Goal: Task Accomplishment & Management: Manage account settings

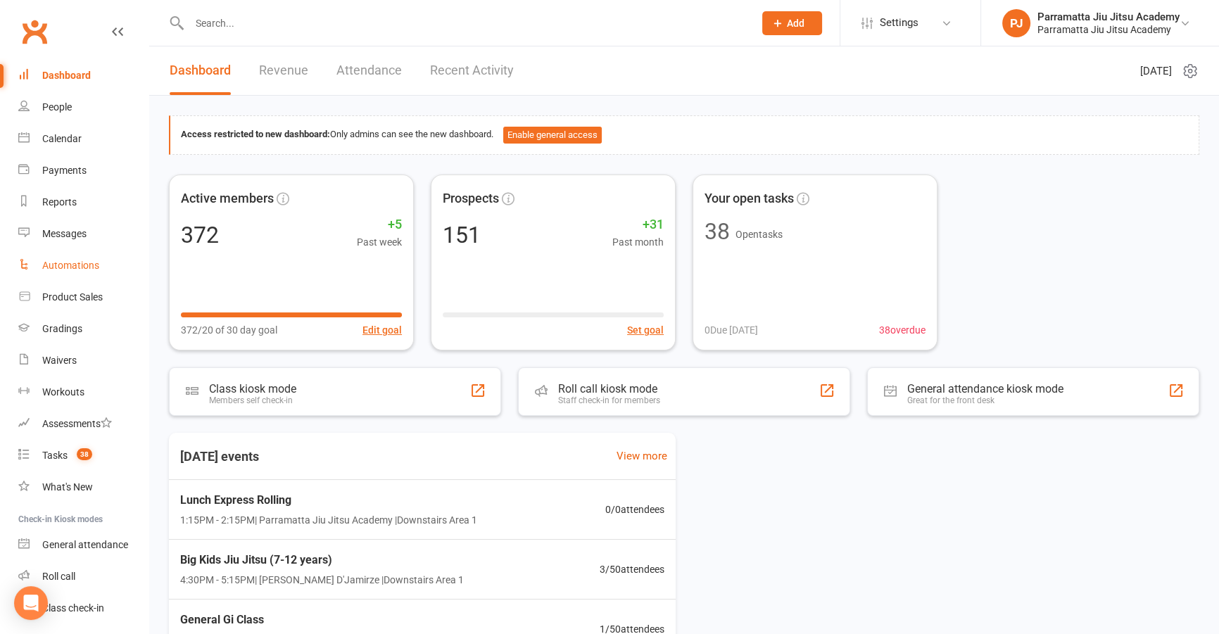
click at [63, 265] on div "Automations" at bounding box center [70, 265] width 57 height 11
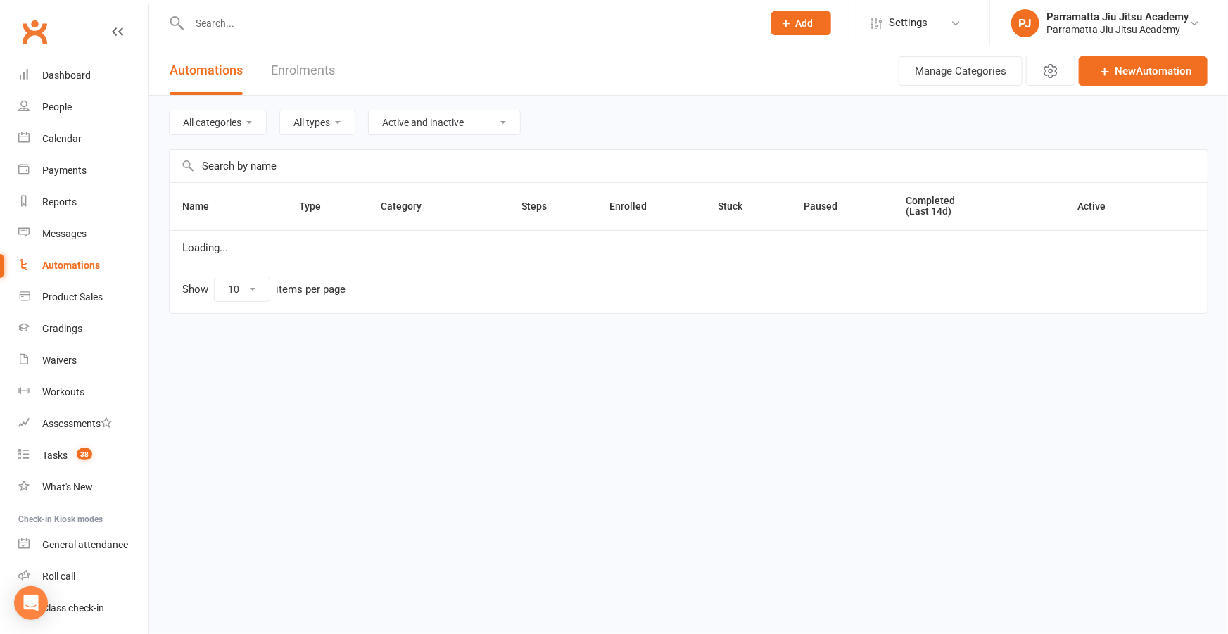
select select "25"
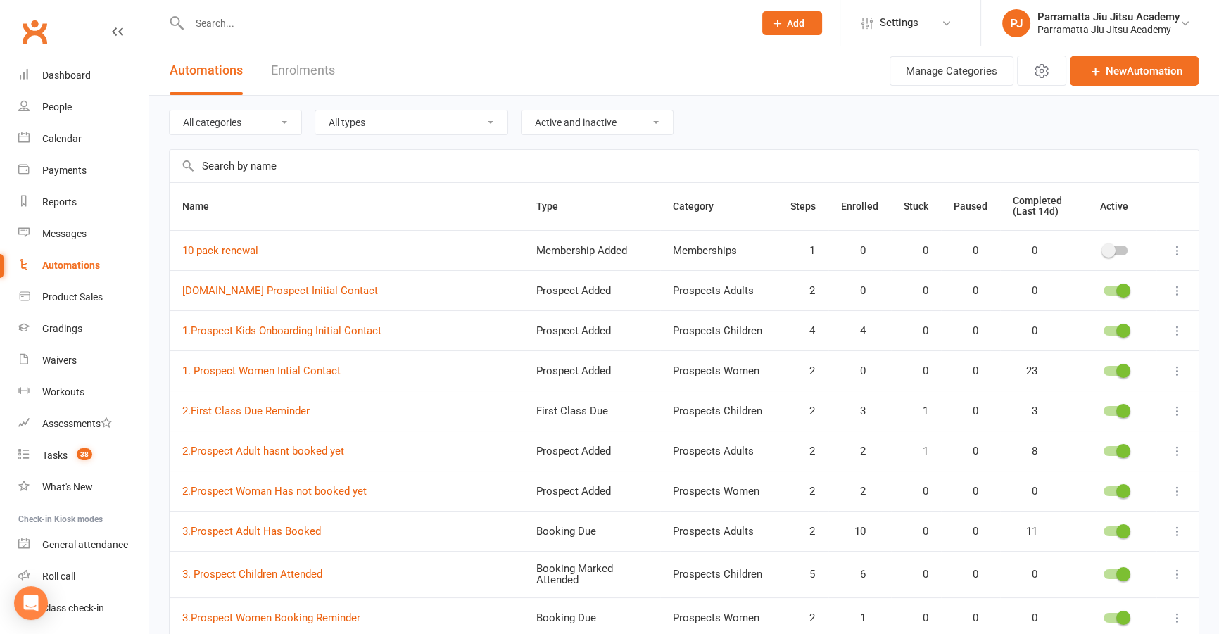
click at [275, 171] on input "text" at bounding box center [684, 166] width 1029 height 32
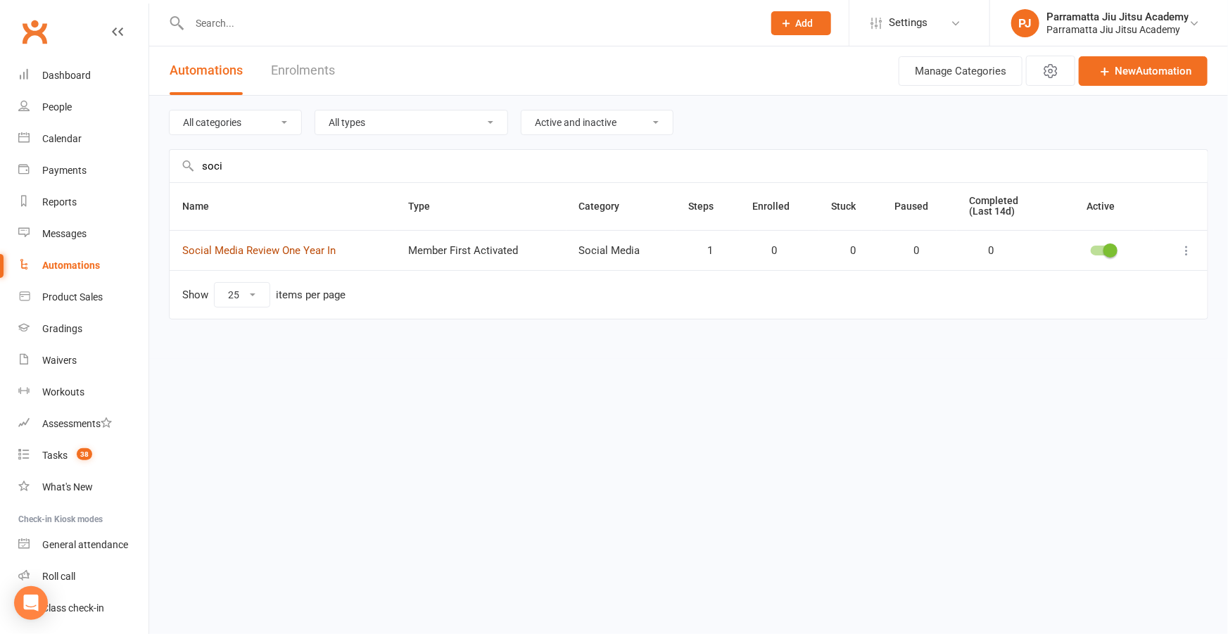
type input "soci"
click at [286, 252] on link "Social Media Review One Year In" at bounding box center [258, 250] width 153 height 13
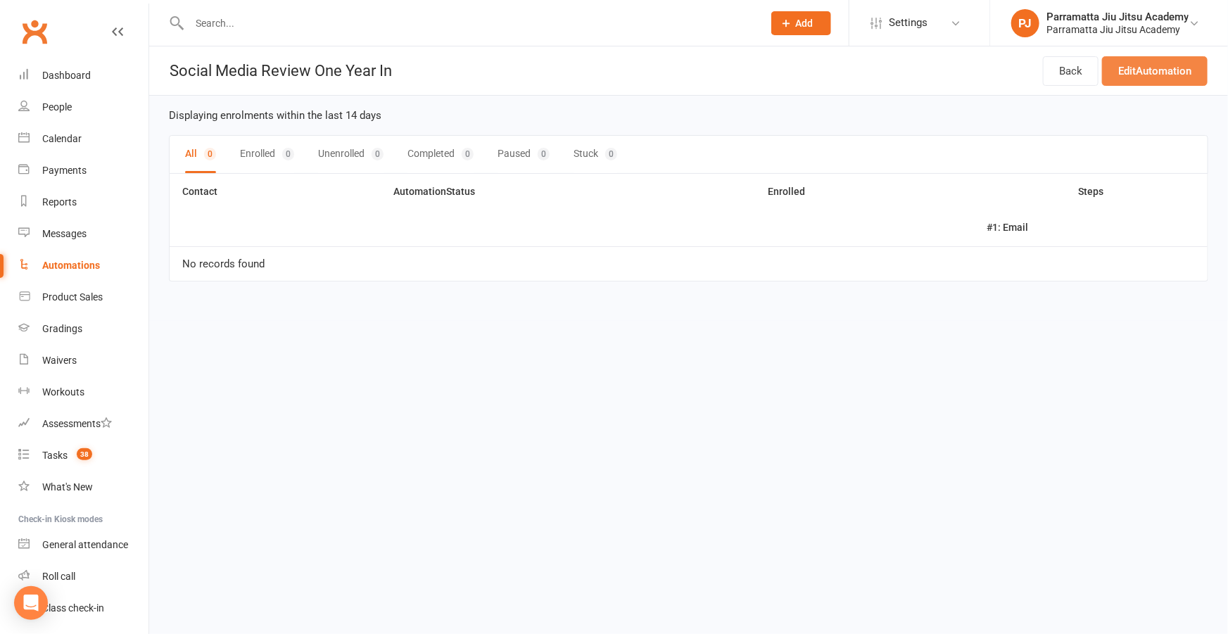
click at [1130, 63] on link "Edit Automation" at bounding box center [1155, 71] width 106 height 30
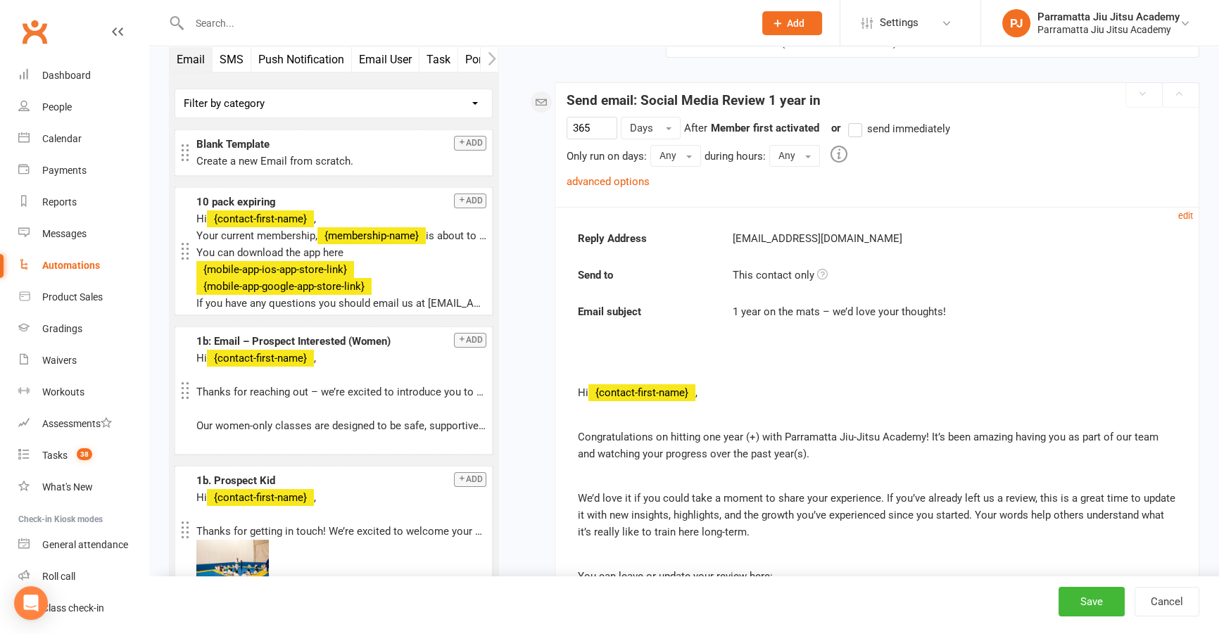
scroll to position [191, 0]
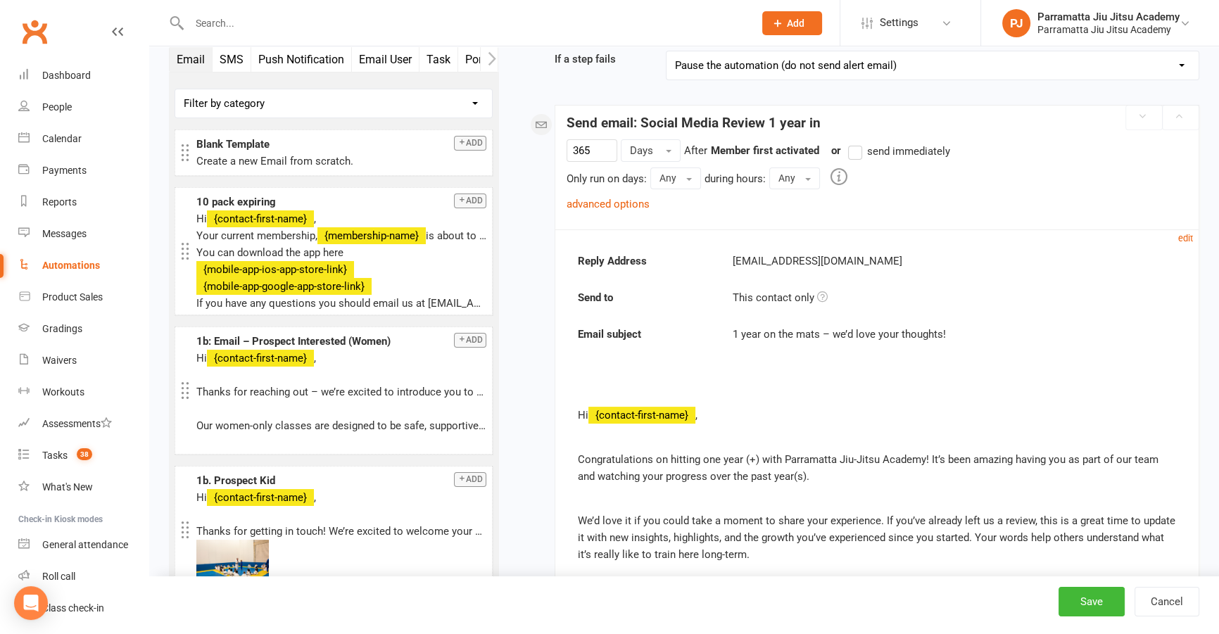
click at [764, 457] on p "Congratulations on hitting one year (+) with Parramatta Jiu-Jitsu Academy! It’s…" at bounding box center [877, 468] width 598 height 34
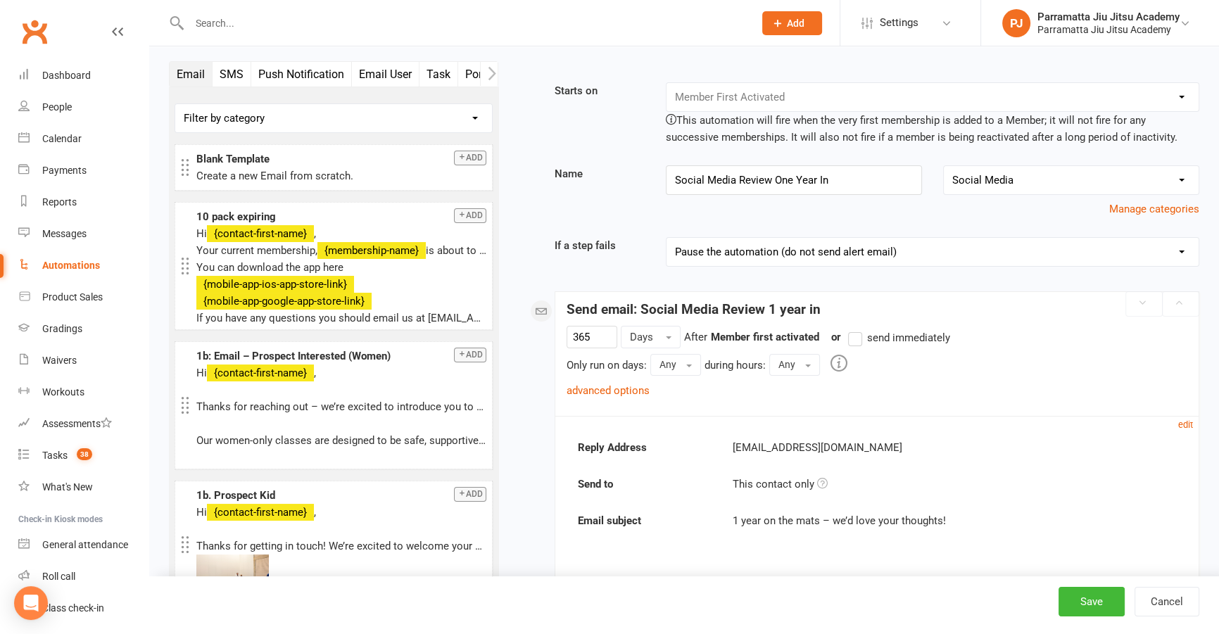
scroll to position [0, 0]
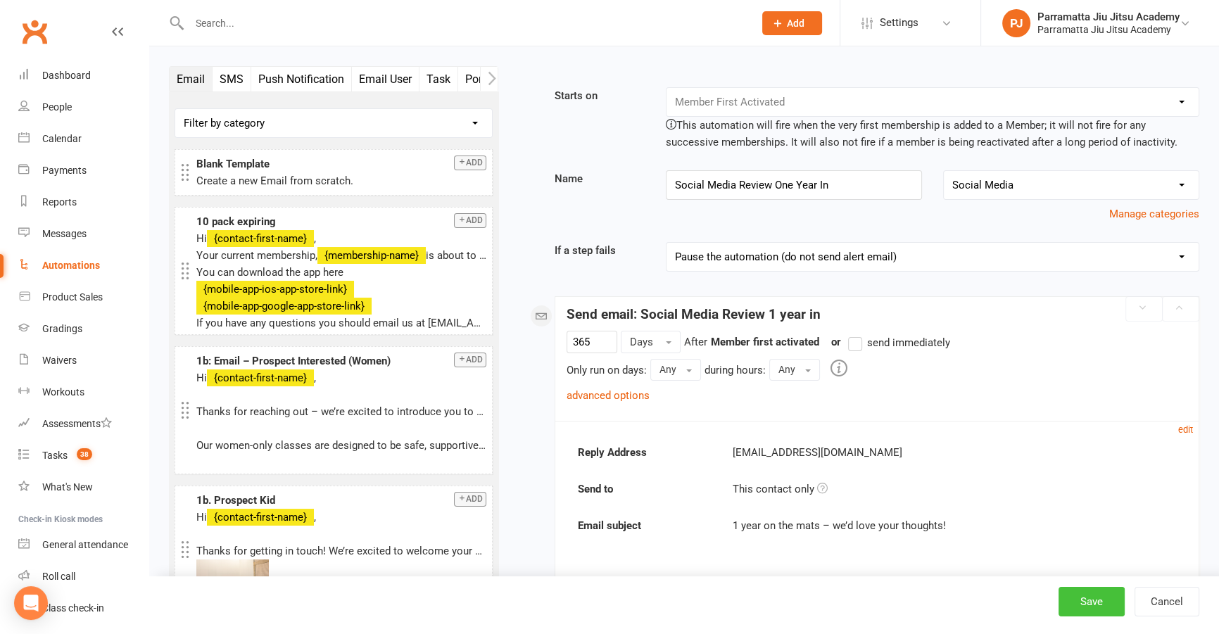
click at [1079, 602] on button "Save" at bounding box center [1092, 602] width 66 height 30
select select "25"
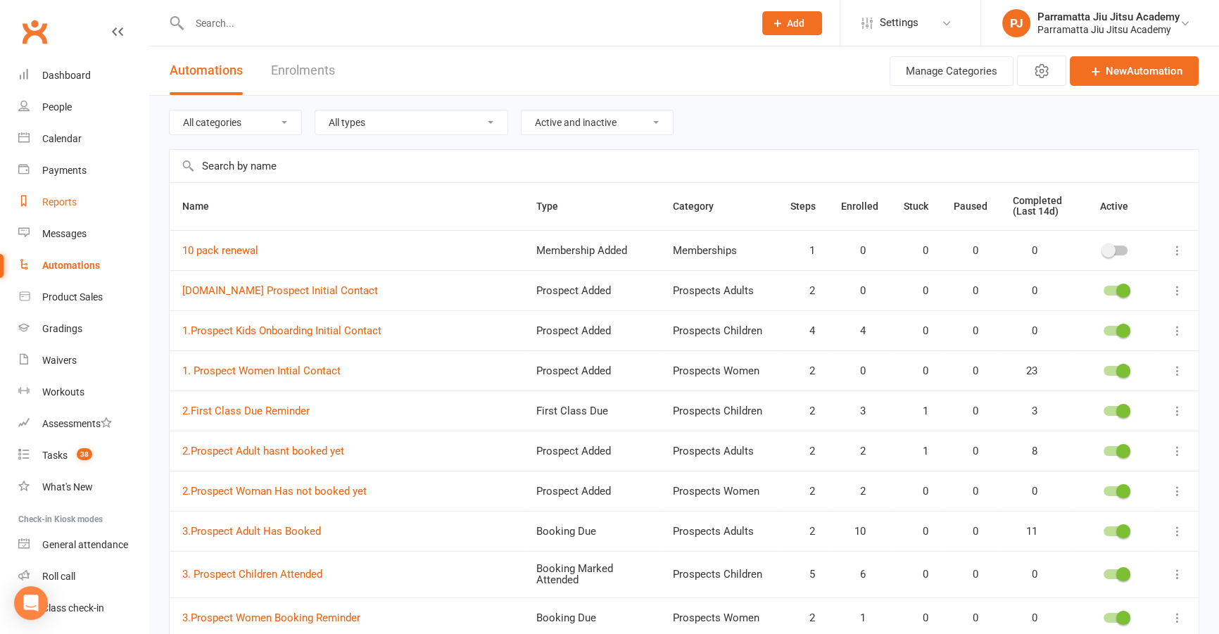
click at [73, 194] on link "Reports" at bounding box center [83, 203] width 130 height 32
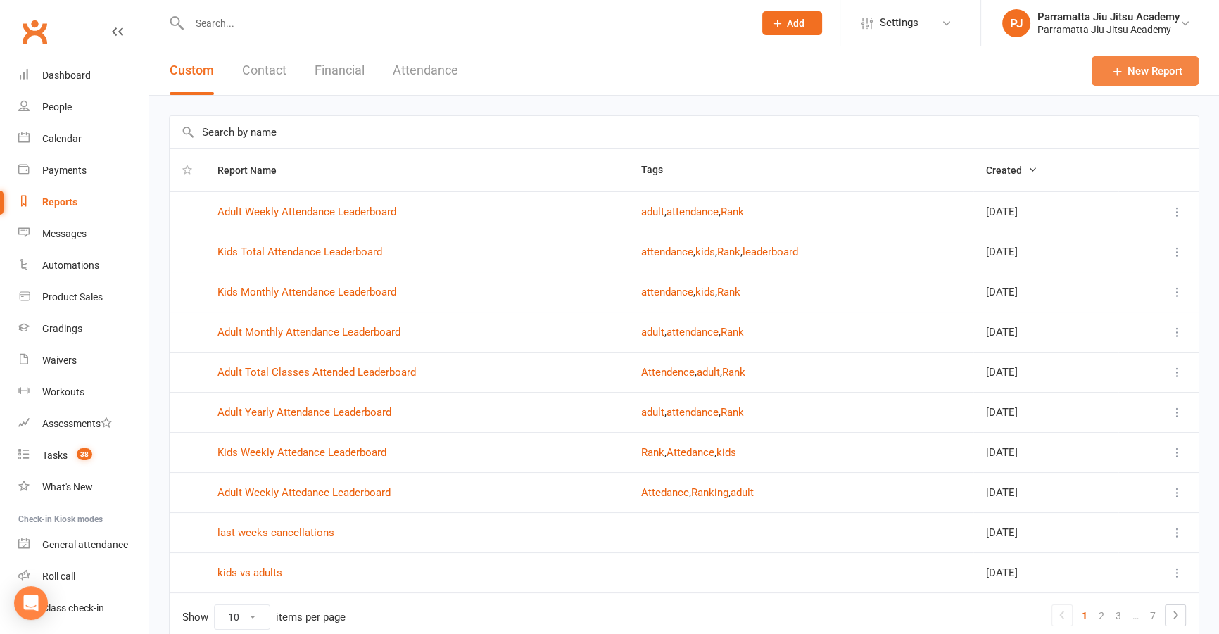
click at [1104, 67] on link "New Report" at bounding box center [1145, 71] width 107 height 30
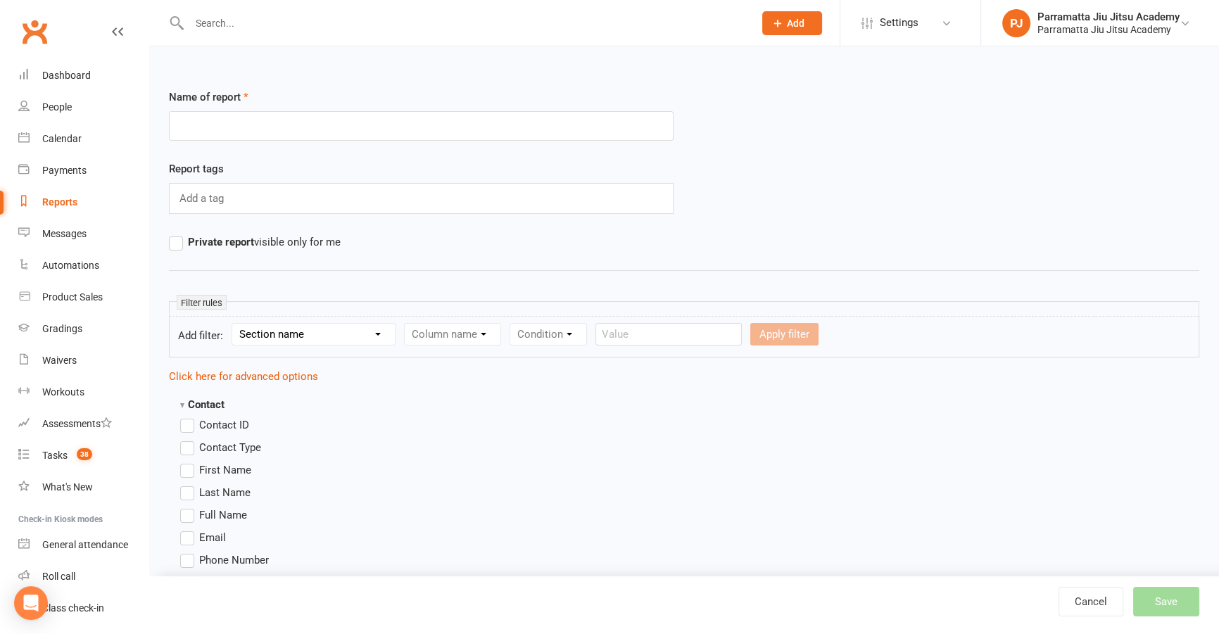
click at [382, 122] on input "text" at bounding box center [421, 126] width 505 height 30
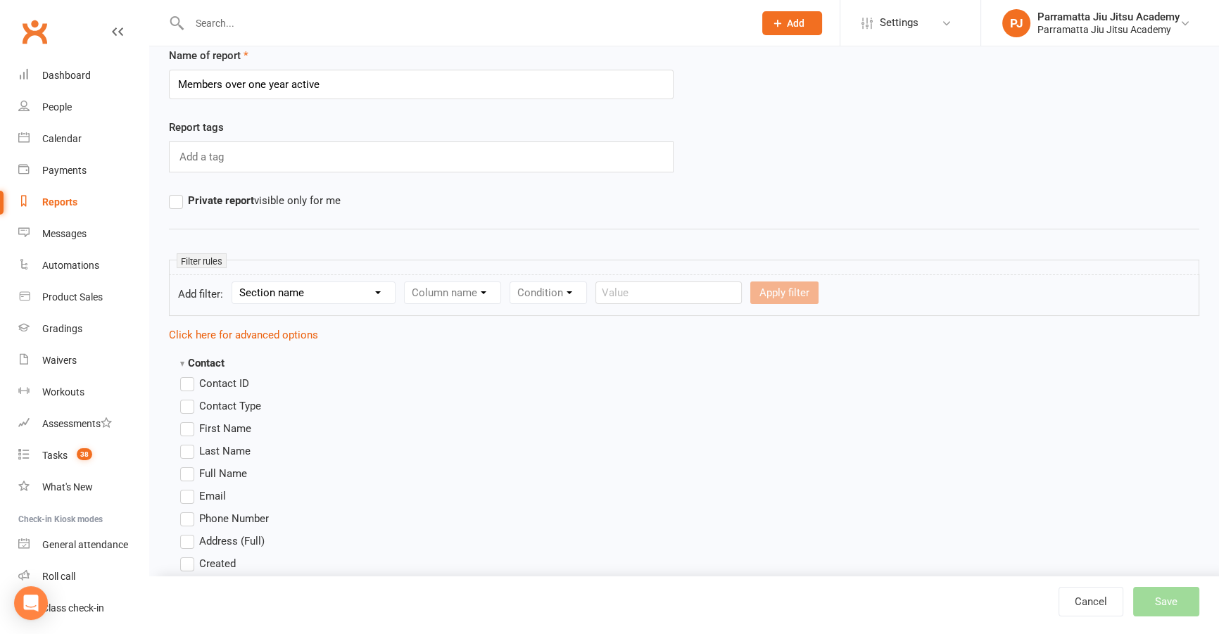
scroll to position [63, 0]
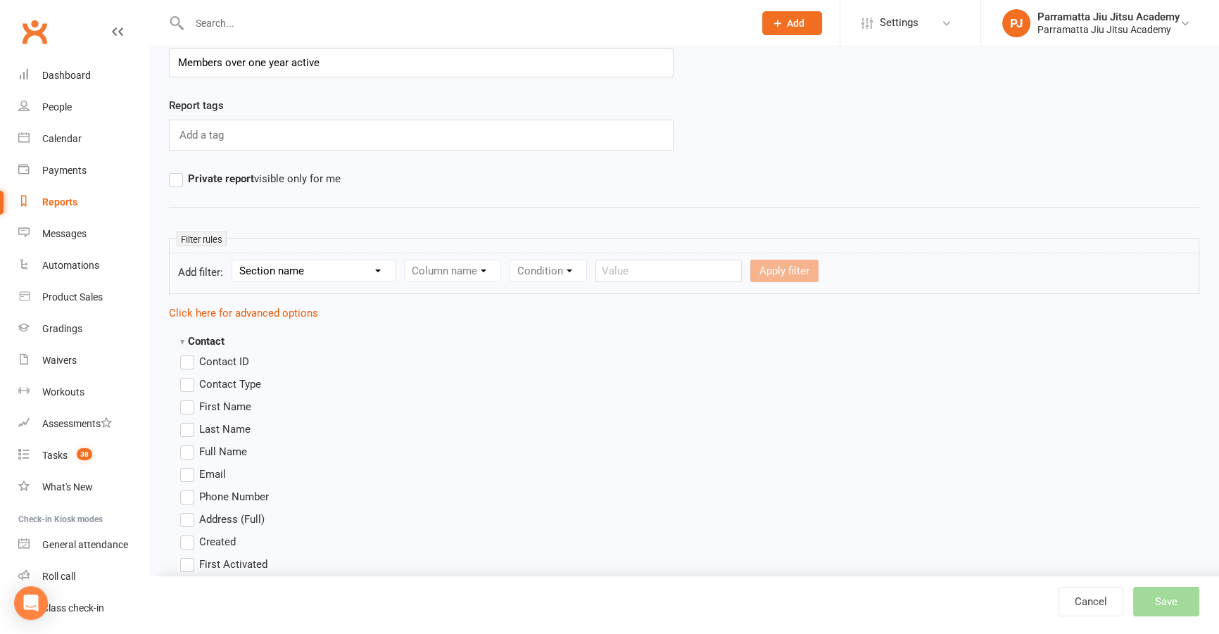
type input "Members over one year active"
click at [187, 405] on label "First Name" at bounding box center [215, 406] width 71 height 17
click at [187, 398] on input "First Name" at bounding box center [184, 398] width 9 height 0
click at [188, 429] on label "Last Name" at bounding box center [215, 429] width 70 height 17
click at [188, 421] on input "Last Name" at bounding box center [184, 421] width 9 height 0
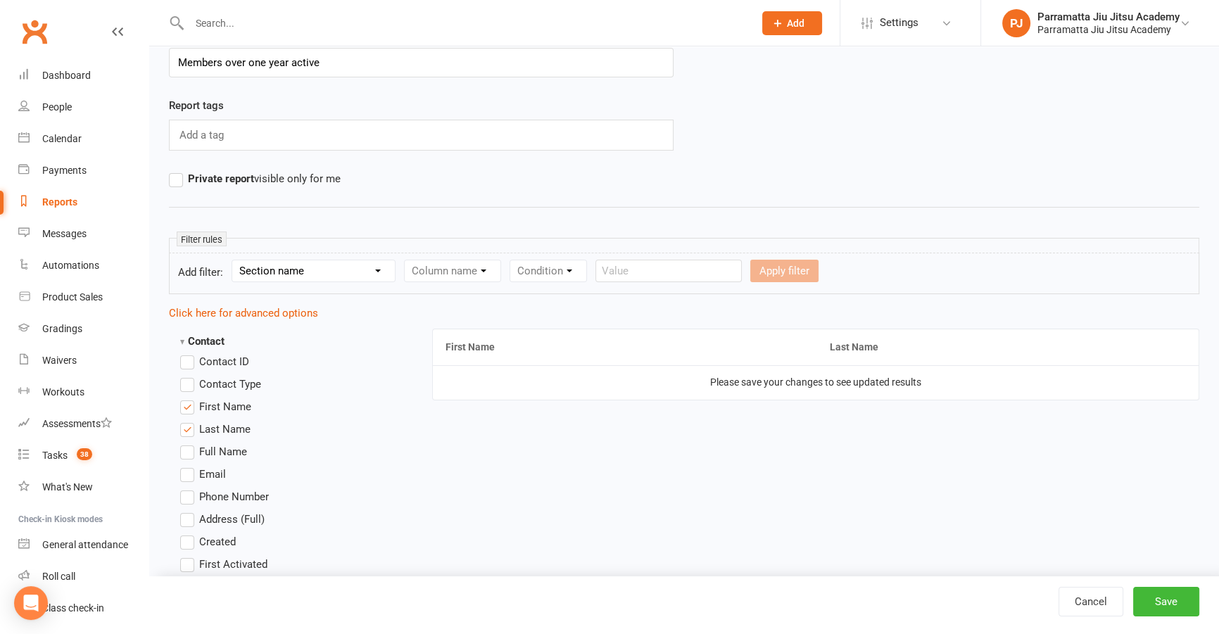
click at [188, 472] on label "Email" at bounding box center [203, 474] width 46 height 17
click at [188, 466] on input "Email" at bounding box center [184, 466] width 9 height 0
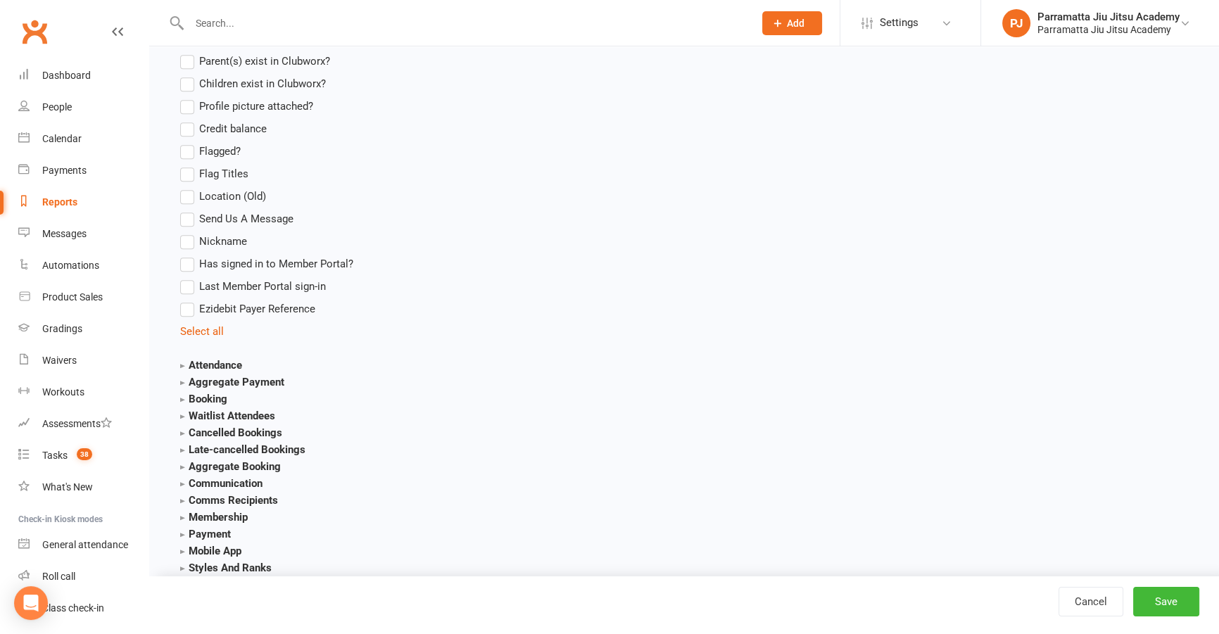
scroll to position [1216, 0]
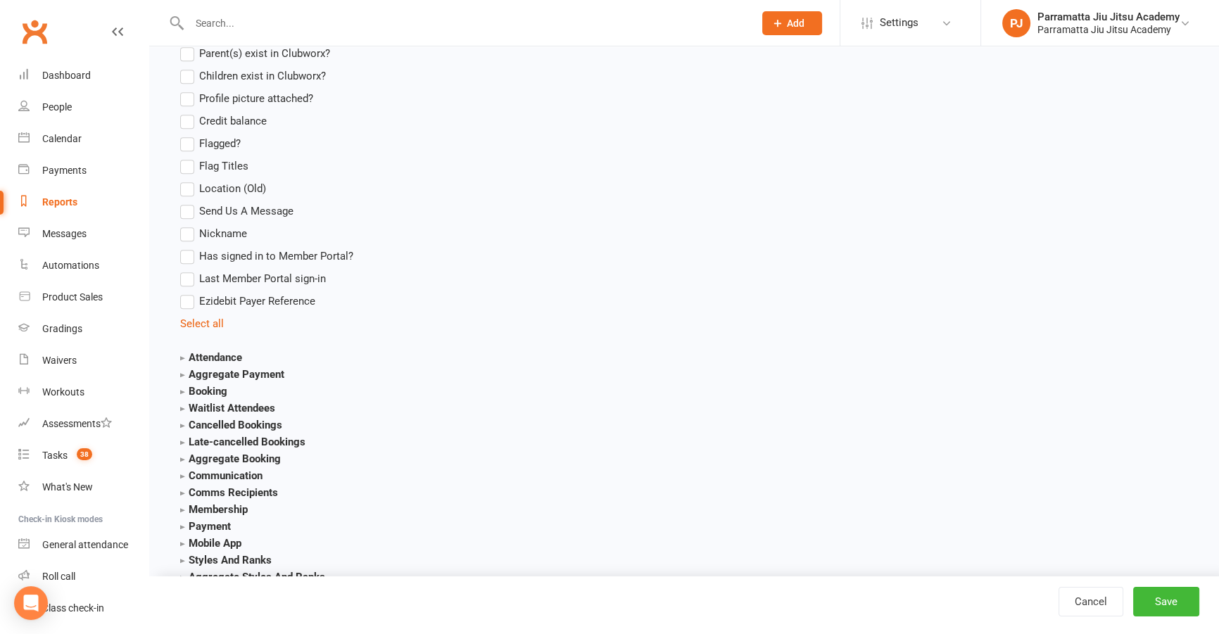
click at [185, 508] on strong "Membership" at bounding box center [214, 509] width 68 height 13
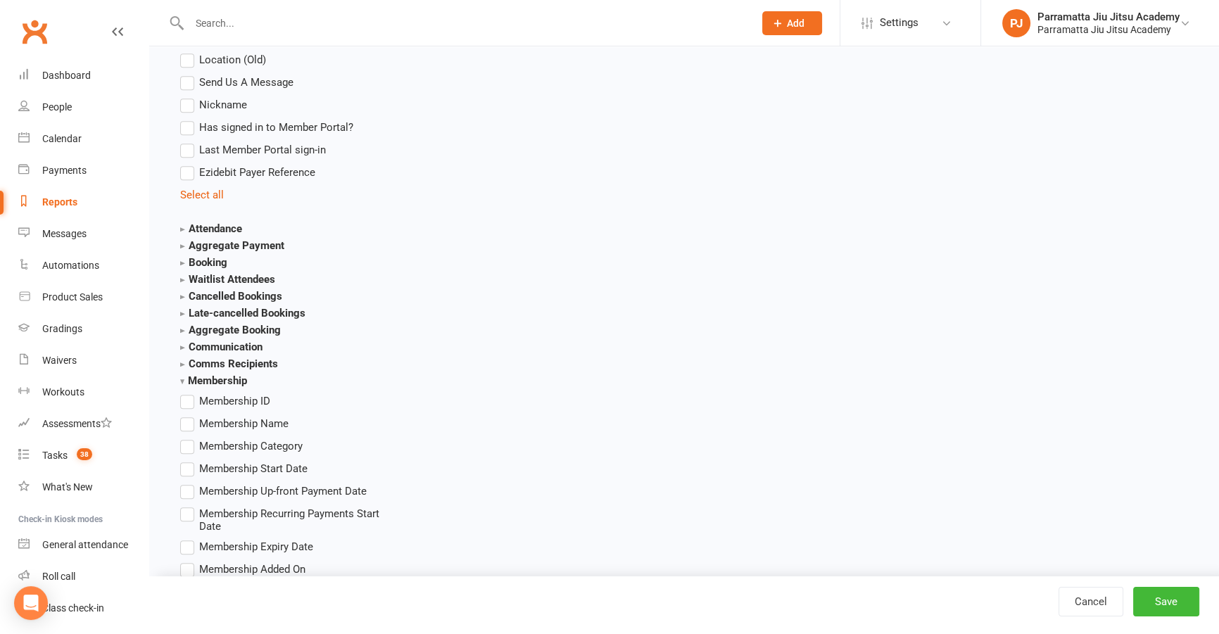
scroll to position [1344, 0]
click at [182, 381] on strong "Membership" at bounding box center [213, 381] width 67 height 13
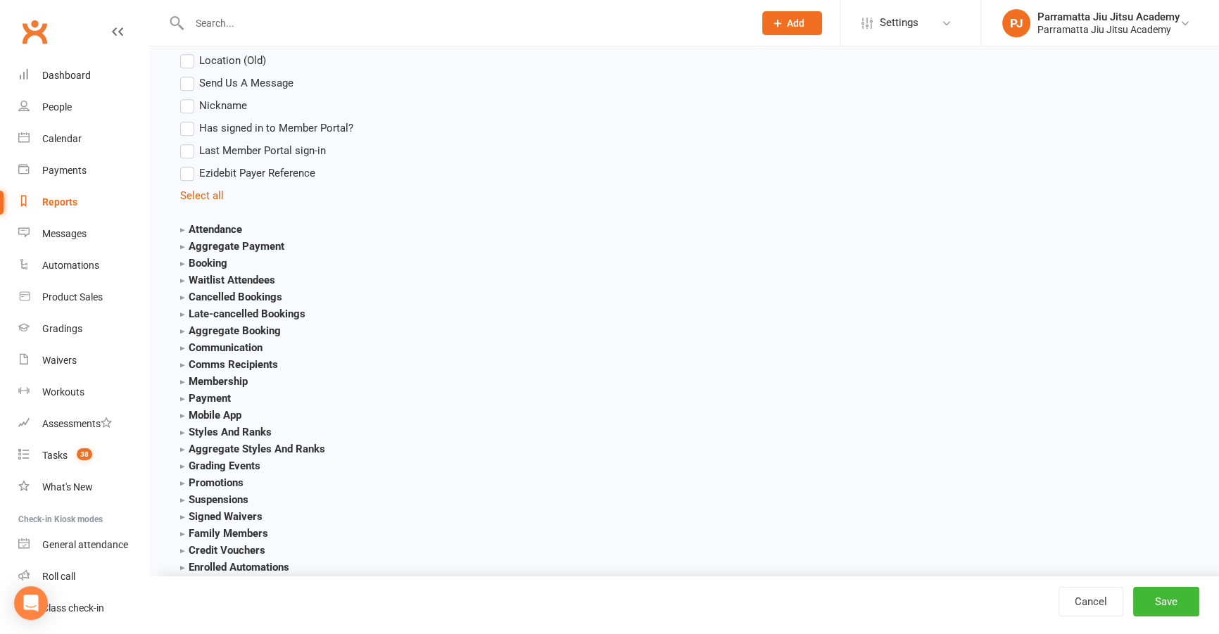
click at [182, 379] on strong "Membership" at bounding box center [214, 381] width 68 height 13
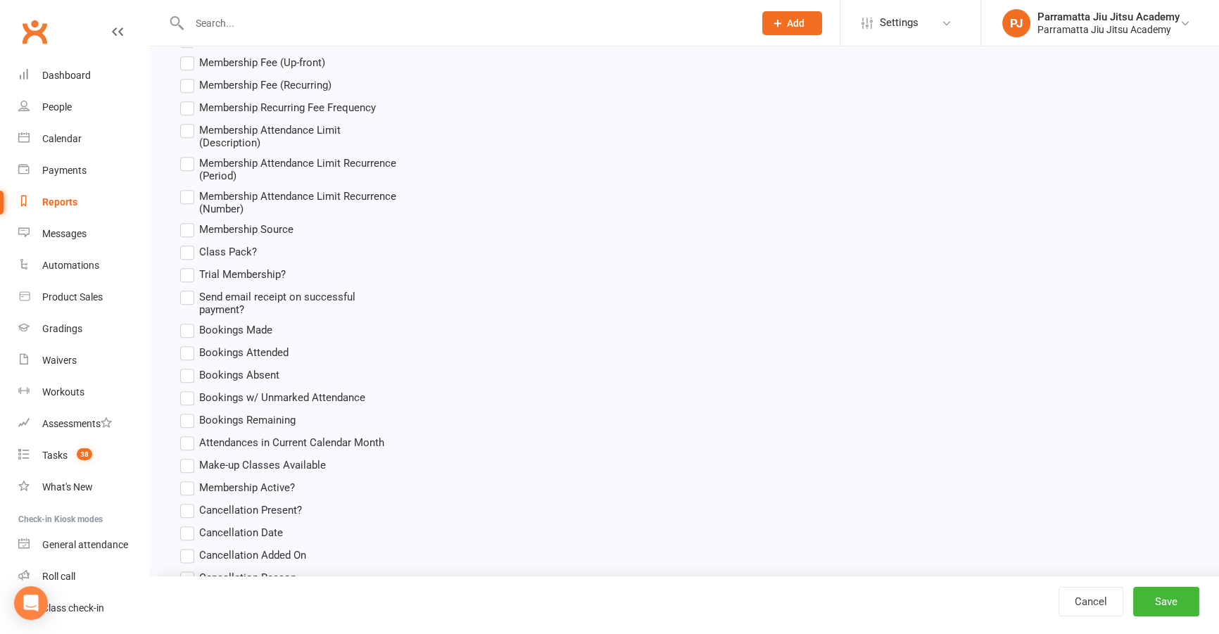
scroll to position [1984, 0]
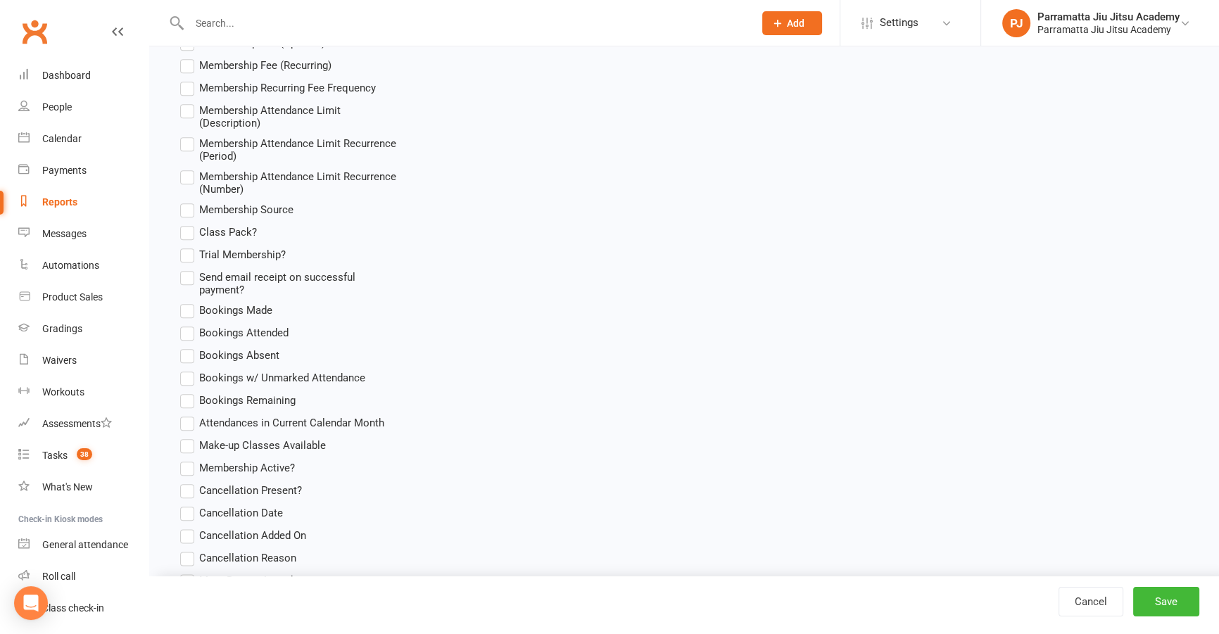
drag, startPoint x: 981, startPoint y: 606, endPoint x: 996, endPoint y: 586, distance: 25.2
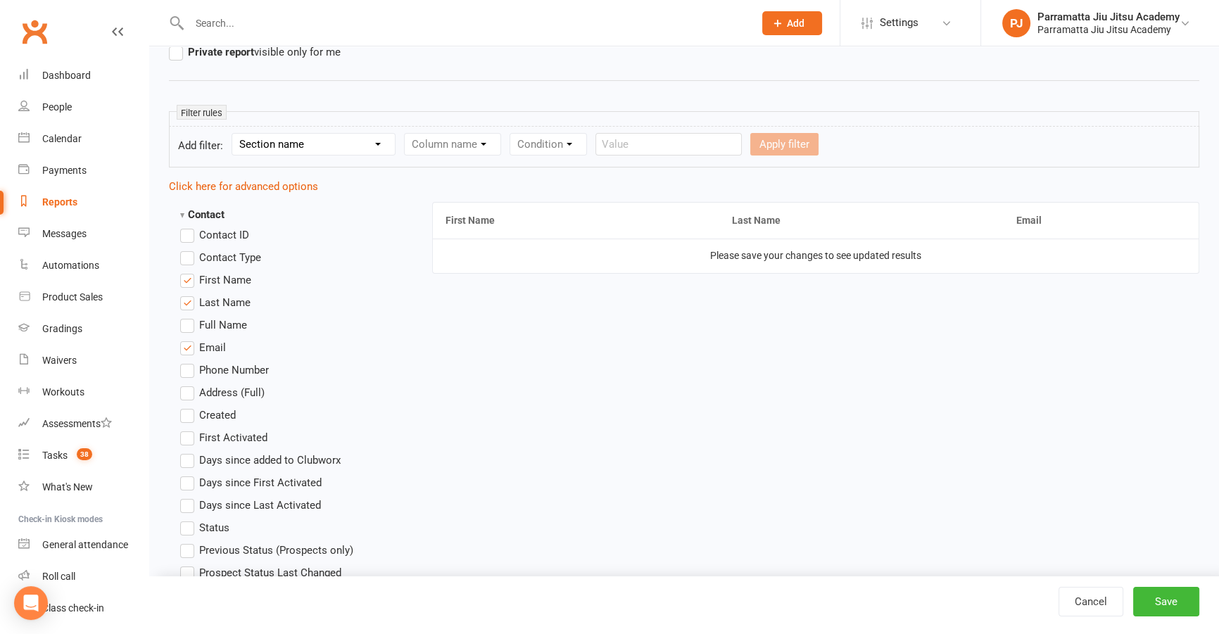
scroll to position [127, 0]
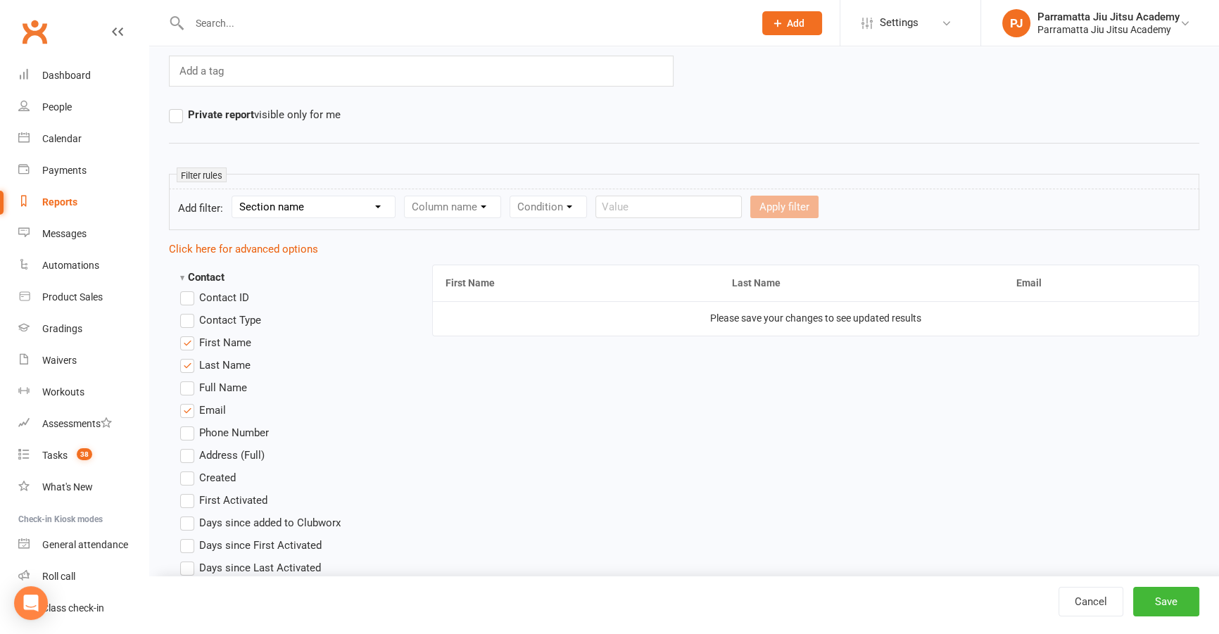
click at [222, 211] on form "Add filter: Section name Contact Attendance Aggregate Payment Booking Waitlist …" at bounding box center [684, 210] width 1030 height 42
click at [348, 202] on select "Section name Contact Attendance Aggregate Payment Booking Waitlist Attendees Ca…" at bounding box center [313, 206] width 163 height 21
select select "0"
click at [234, 196] on select "Section name Contact Attendance Aggregate Payment Booking Waitlist Attendees Ca…" at bounding box center [313, 206] width 163 height 21
click at [458, 208] on select "Column name Contact Type First Name Last Name Full Name Email Phone Number Addr…" at bounding box center [572, 206] width 334 height 21
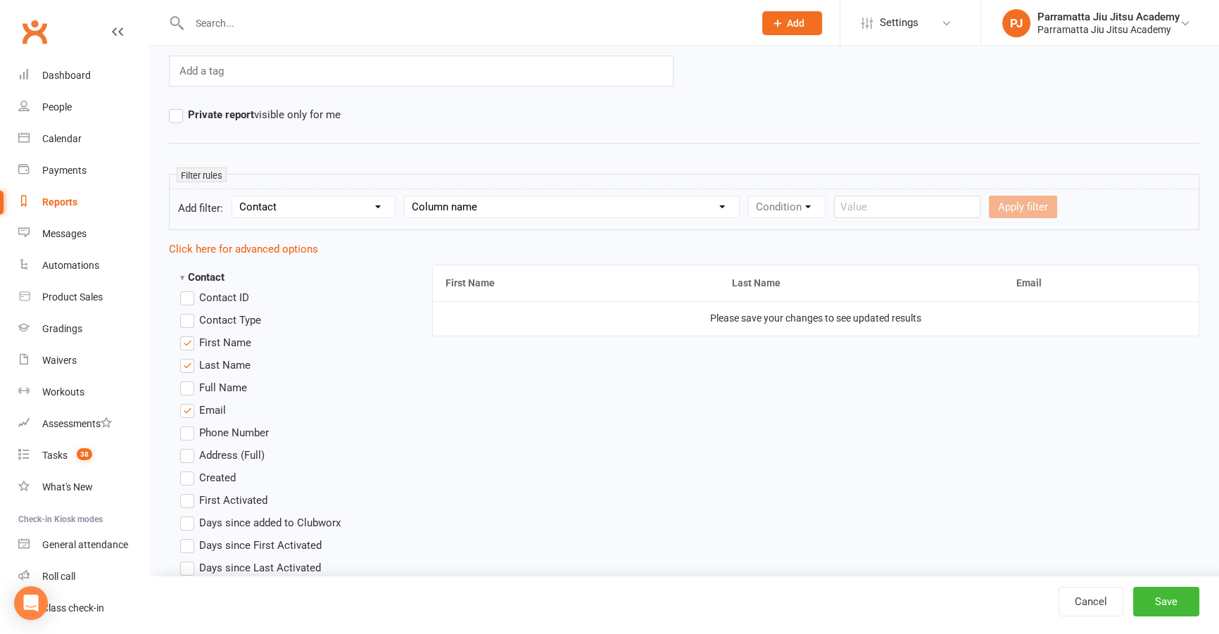
select select "25"
click at [407, 196] on select "Column name Contact Type First Name Last Name Full Name Email Phone Number Addr…" at bounding box center [572, 206] width 334 height 21
click at [805, 205] on select "Condition Is Is not Before After Before or on After or on Is blank Is not blank" at bounding box center [793, 206] width 89 height 21
select select "0"
click at [751, 196] on select "Condition Is Is not Before After Before or on After or on Is blank Is not blank" at bounding box center [793, 206] width 89 height 21
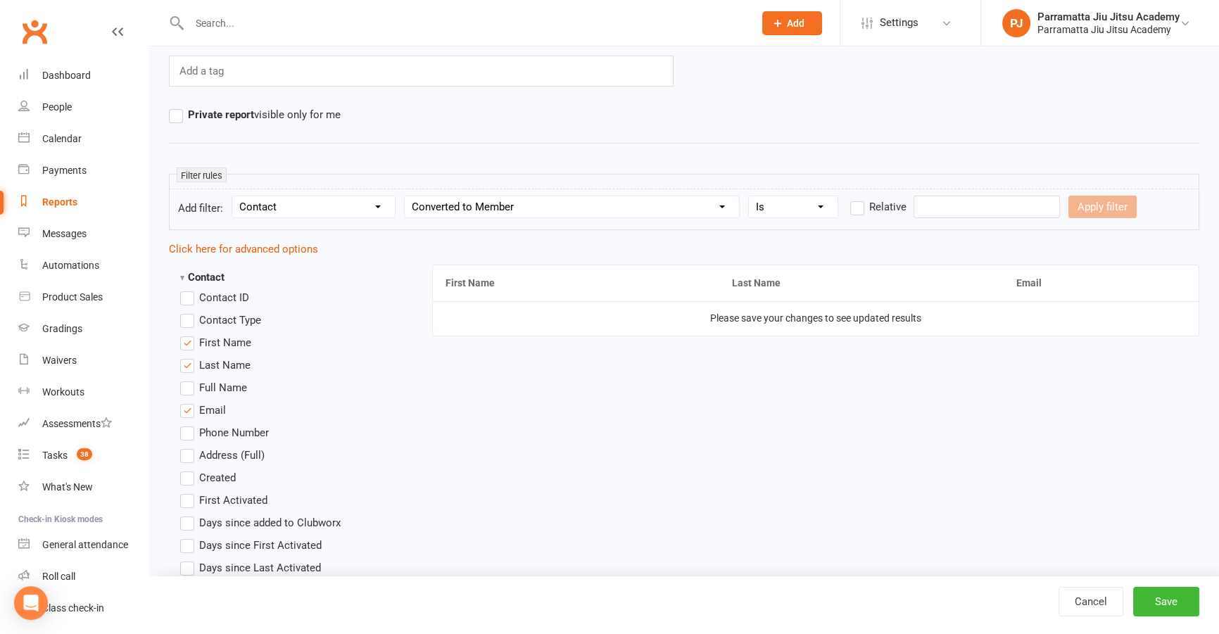
click at [903, 194] on form "Add filter: Section name Contact Attendance Aggregate Payment Booking Waitlist …" at bounding box center [684, 210] width 1030 height 42
click at [853, 204] on label "Relative" at bounding box center [878, 206] width 56 height 17
click at [853, 198] on input "Relative" at bounding box center [854, 198] width 9 height 0
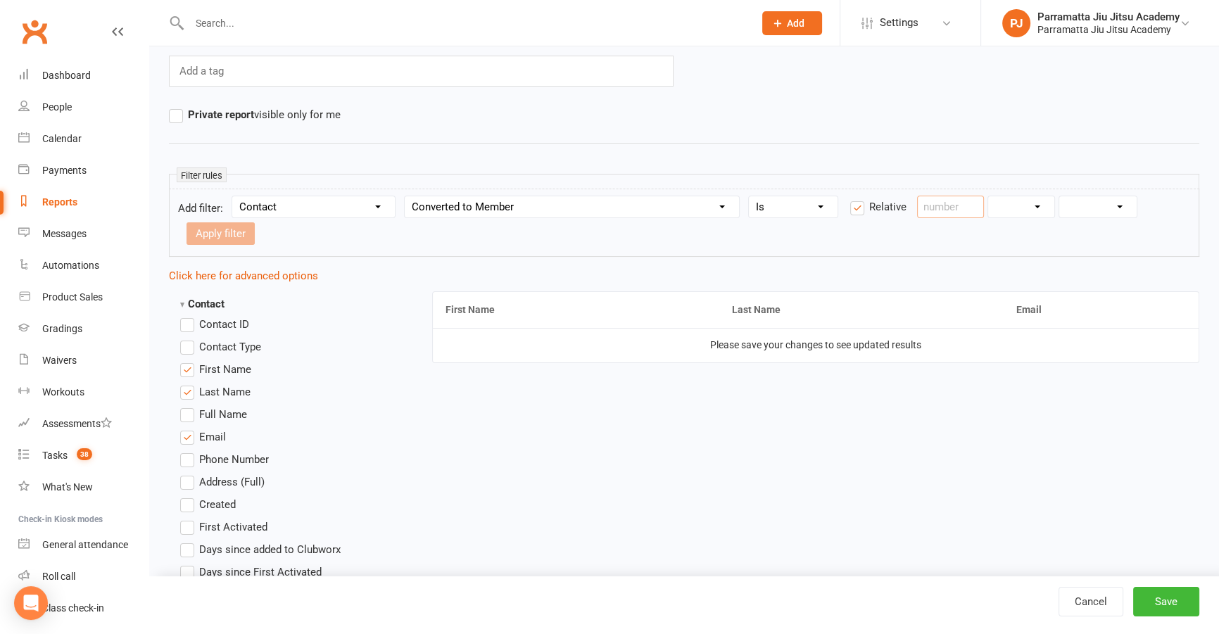
click at [949, 206] on input "number" at bounding box center [950, 207] width 67 height 23
type input "1"
click at [1035, 210] on select "Days Weeks Months Years" at bounding box center [1021, 206] width 66 height 21
select select "3"
click at [990, 196] on select "Days Weeks Months Years" at bounding box center [1021, 206] width 66 height 21
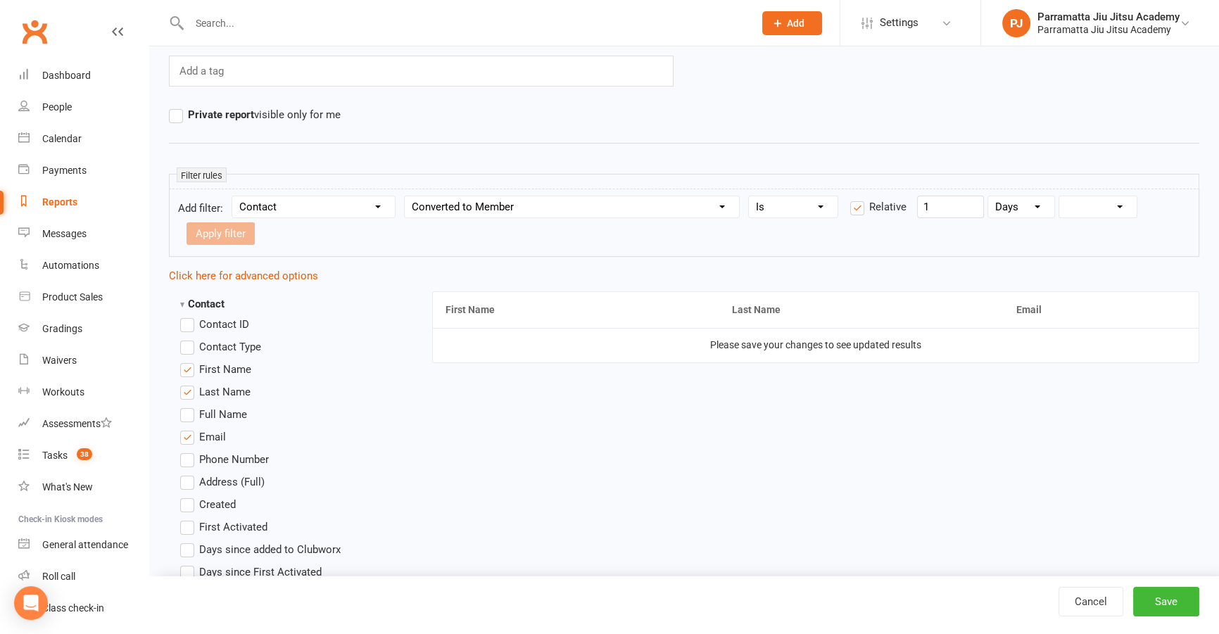
click at [1092, 209] on select "From now Ago" at bounding box center [1097, 206] width 77 height 21
select select "1"
click at [1061, 196] on select "From now Ago" at bounding box center [1097, 206] width 77 height 21
click at [246, 232] on button "Apply filter" at bounding box center [221, 233] width 68 height 23
select select
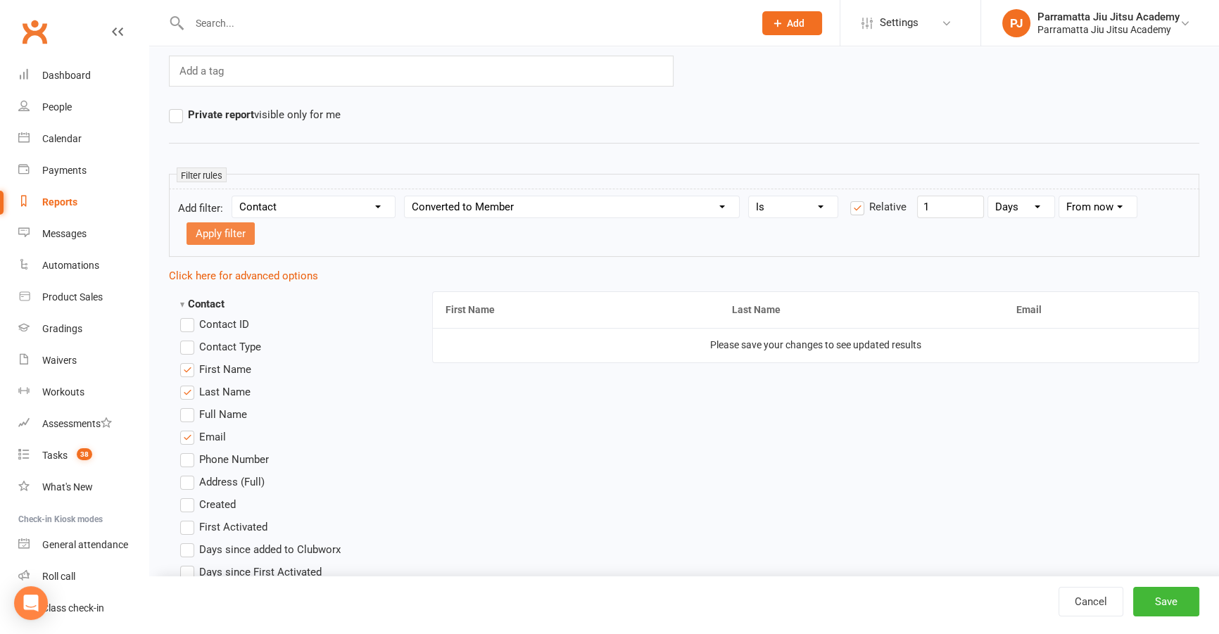
select select
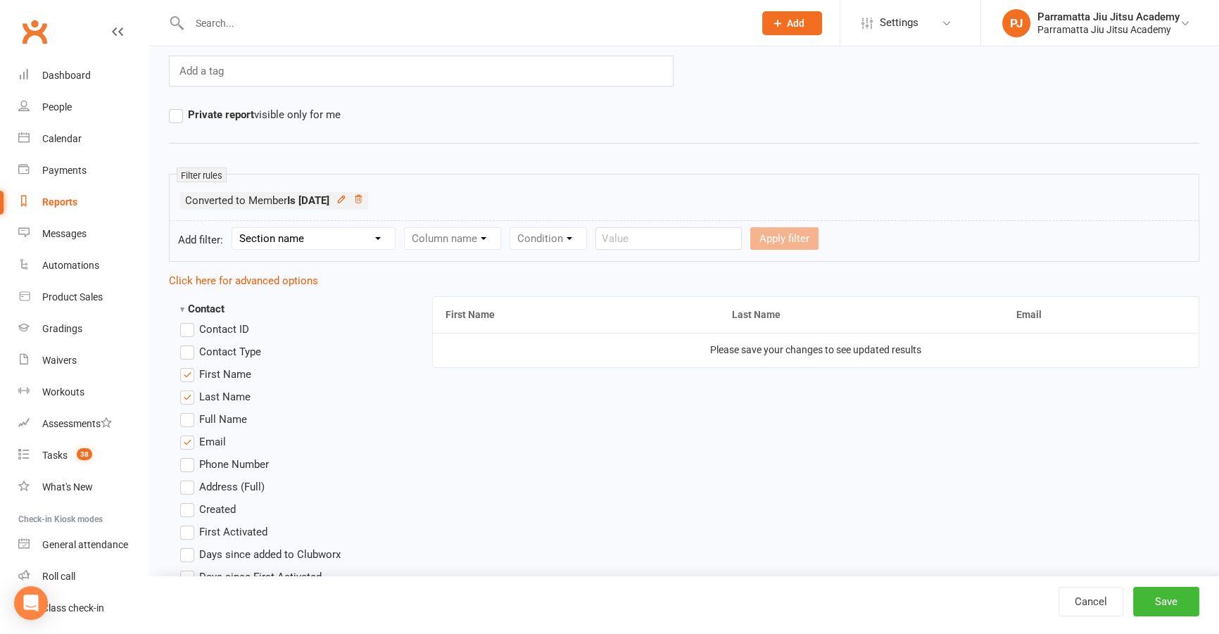
click at [310, 243] on select "Section name Contact Attendance Aggregate Payment Booking Waitlist Attendees Ca…" at bounding box center [313, 238] width 163 height 21
click at [346, 199] on icon at bounding box center [341, 199] width 10 height 10
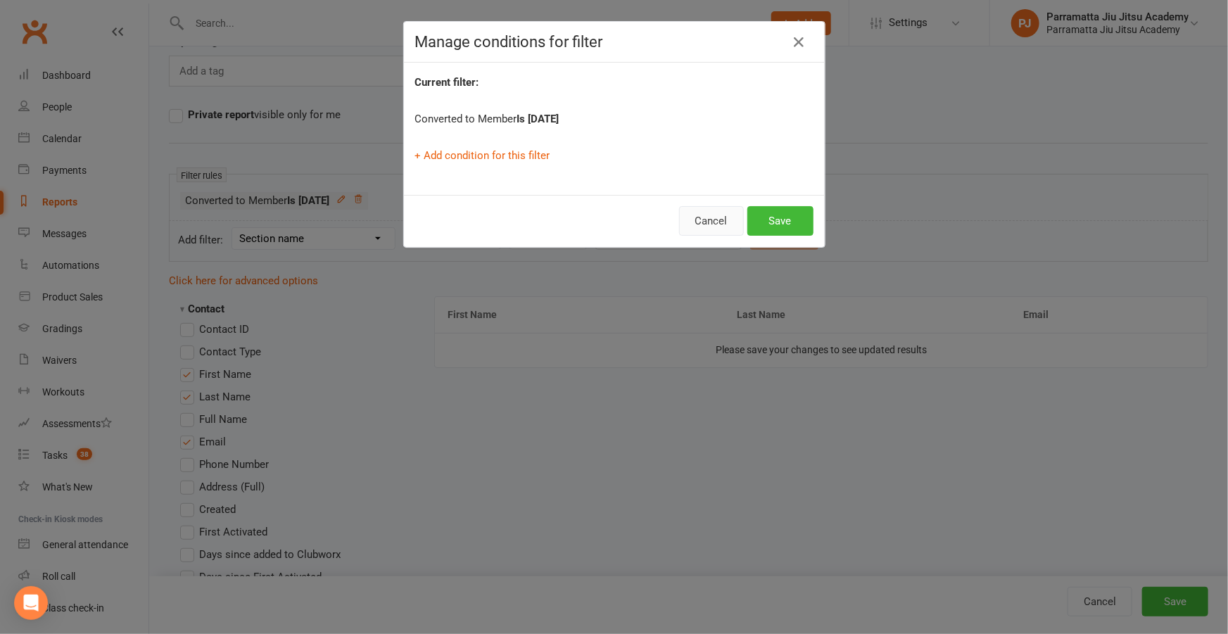
click at [705, 220] on button "Cancel" at bounding box center [711, 221] width 65 height 30
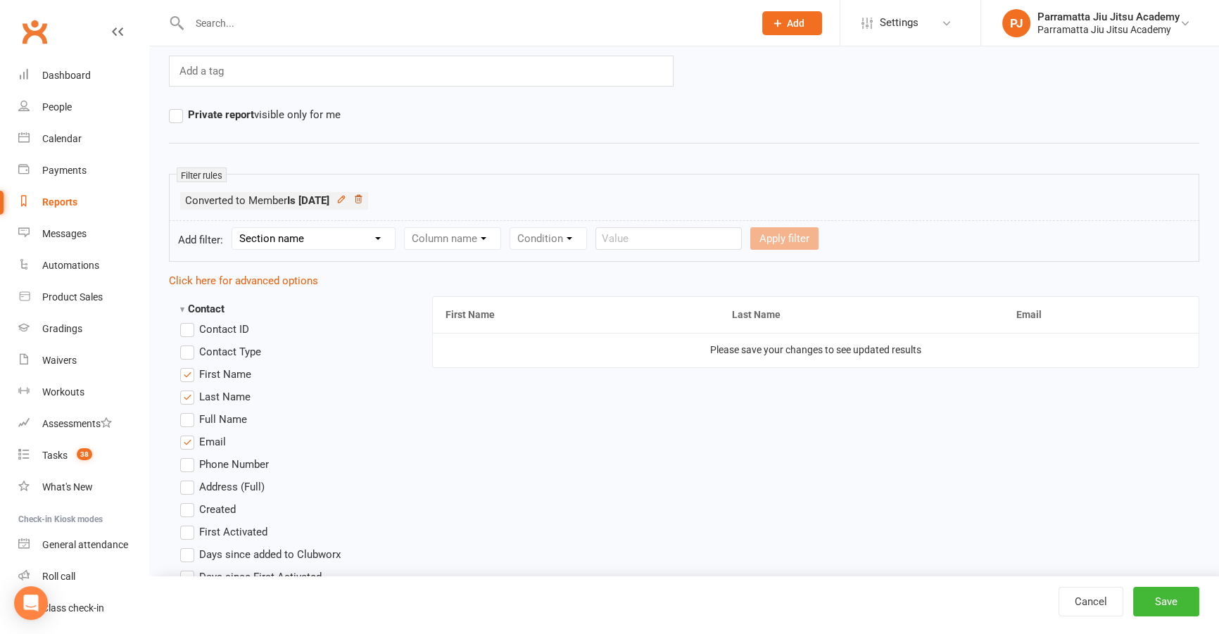
click at [362, 200] on icon at bounding box center [358, 199] width 7 height 8
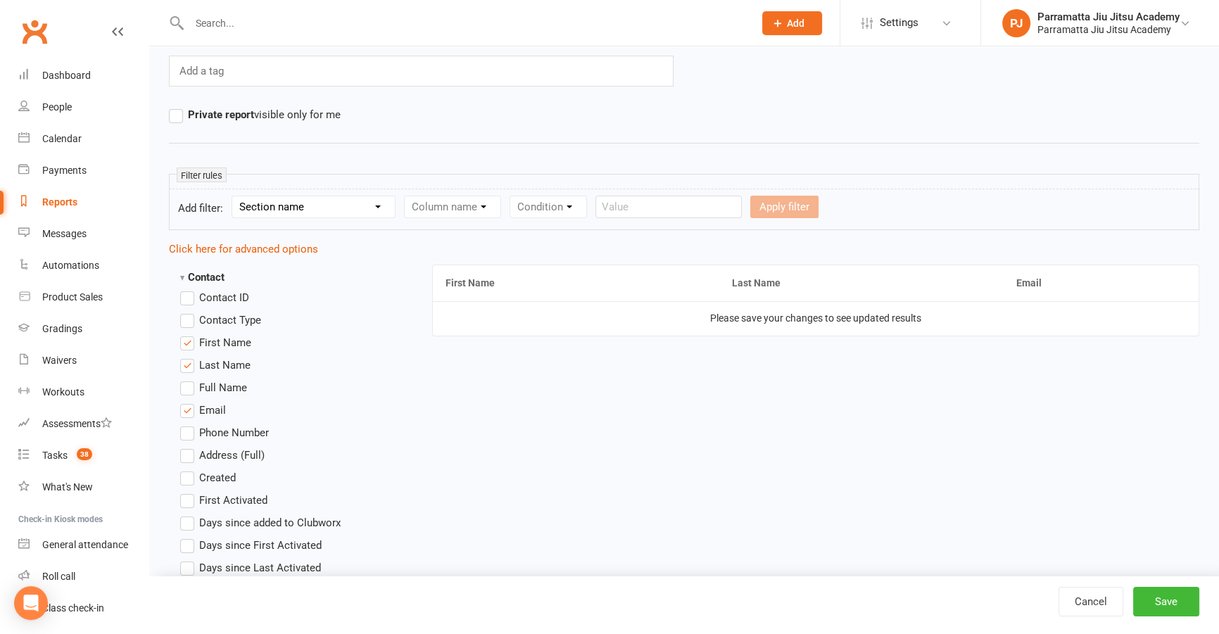
click at [350, 208] on select "Section name Contact Attendance Aggregate Payment Booking Waitlist Attendees Ca…" at bounding box center [313, 206] width 163 height 21
select select "0"
click at [234, 196] on select "Section name Contact Attendance Aggregate Payment Booking Waitlist Attendees Ca…" at bounding box center [313, 206] width 163 height 21
click at [481, 210] on select "Column name Contact Type First Name Last Name Full Name Email Phone Number Addr…" at bounding box center [572, 206] width 334 height 21
select select "25"
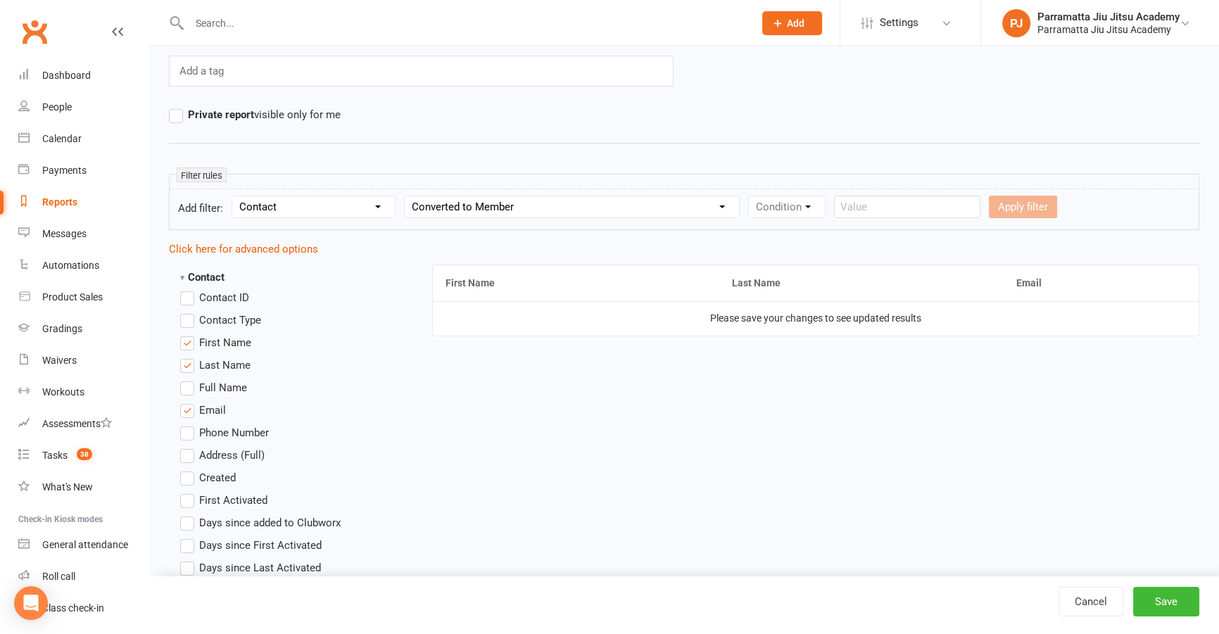
click at [407, 196] on select "Column name Contact Type First Name Last Name Full Name Email Phone Number Addr…" at bounding box center [572, 206] width 334 height 21
click at [798, 212] on select "Condition Is Is not Before After Before or on After or on Is blank Is not blank" at bounding box center [793, 206] width 89 height 21
select select "4"
click at [751, 196] on select "Condition Is Is not Before After Before or on After or on Is blank Is not blank" at bounding box center [793, 206] width 89 height 21
click at [863, 206] on label "Relative" at bounding box center [878, 206] width 56 height 17
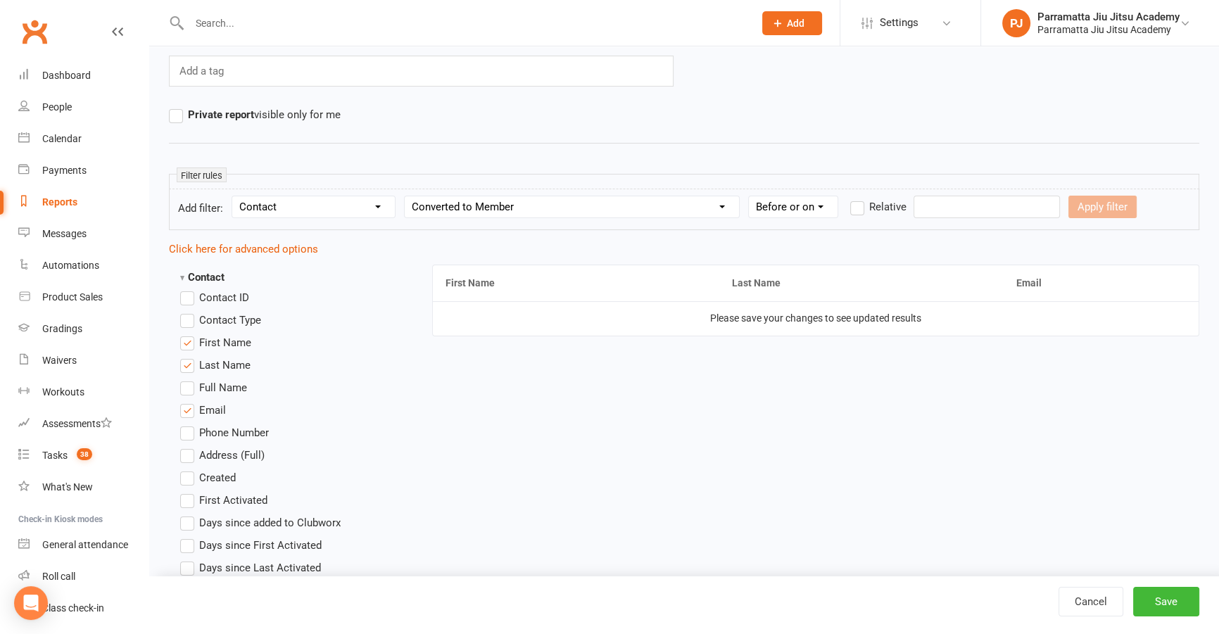
click at [859, 198] on input "Relative" at bounding box center [854, 198] width 9 height 0
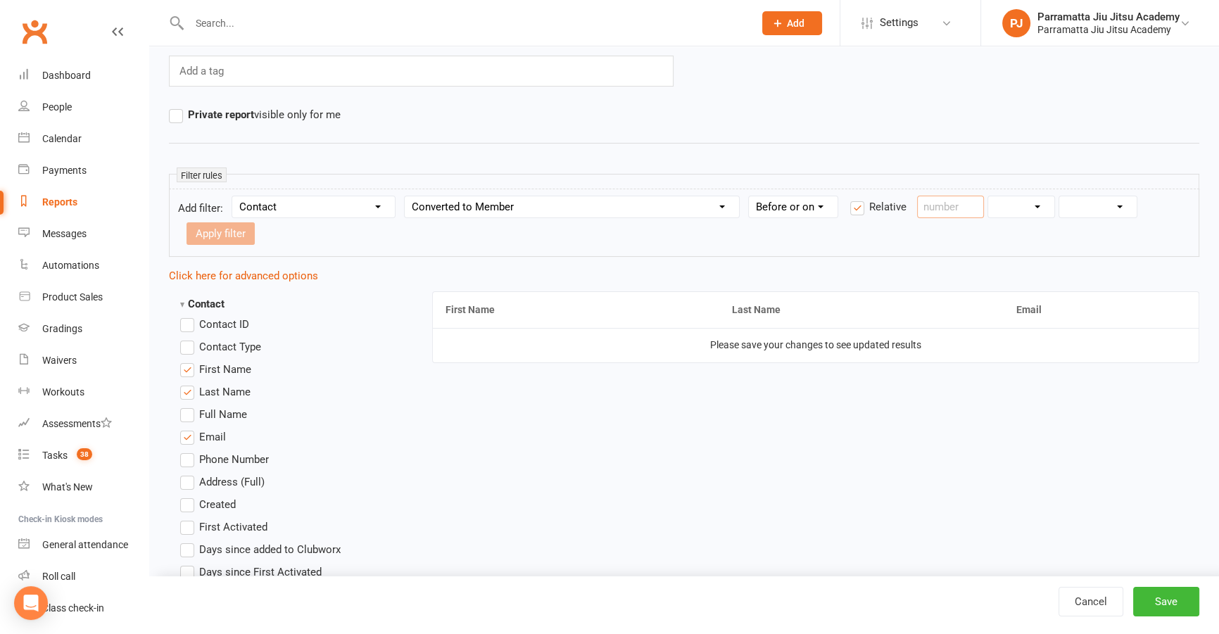
click at [943, 206] on input "number" at bounding box center [950, 207] width 67 height 23
type input "1"
click at [1042, 208] on select "Days Weeks Months Years" at bounding box center [1021, 206] width 66 height 21
select select "3"
click at [990, 196] on select "Days Weeks Months Years" at bounding box center [1021, 206] width 66 height 21
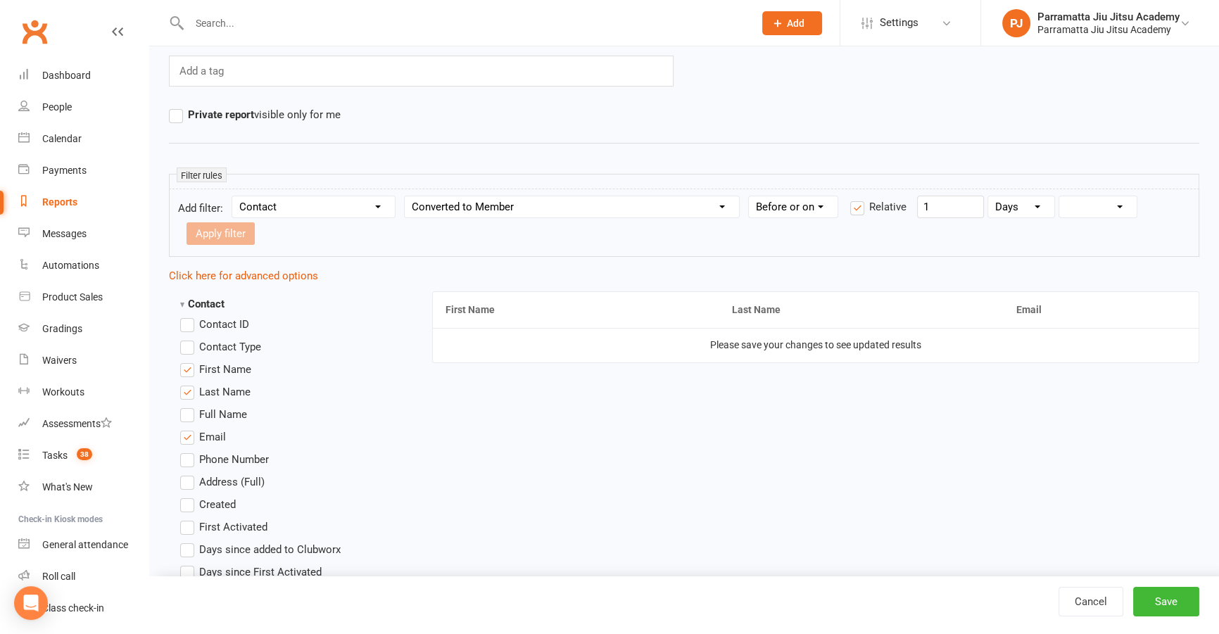
click at [1113, 213] on select "From now Ago" at bounding box center [1097, 206] width 77 height 21
select select "1"
click at [1061, 196] on select "From now Ago" at bounding box center [1097, 206] width 77 height 21
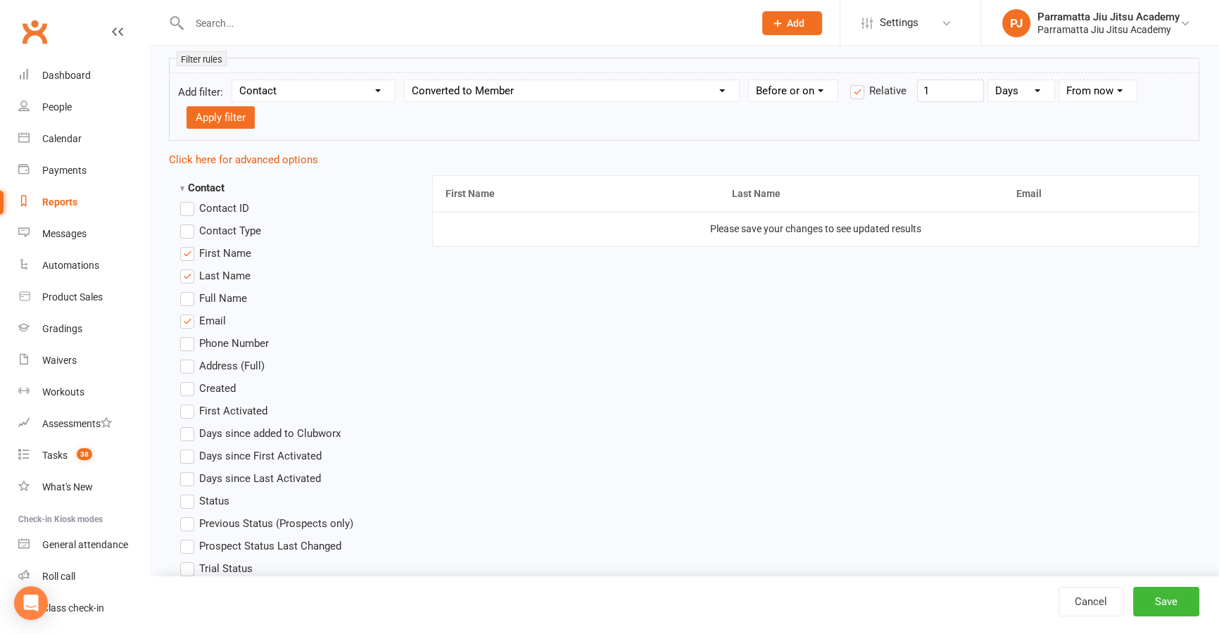
scroll to position [256, 0]
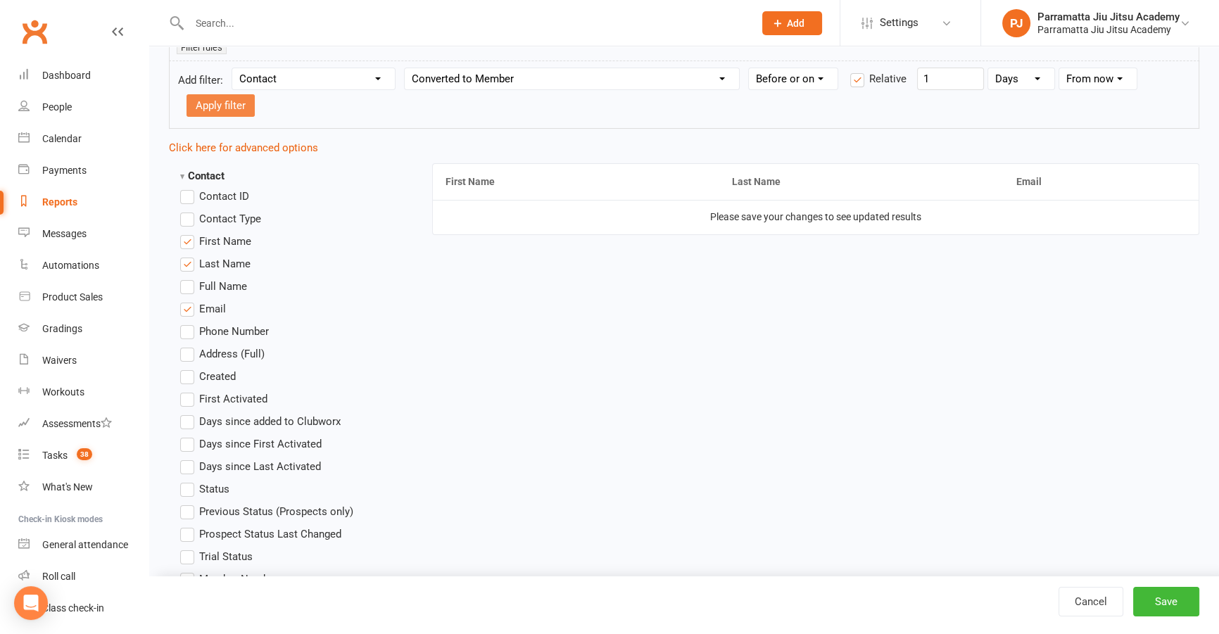
click at [225, 101] on button "Apply filter" at bounding box center [221, 105] width 68 height 23
select select
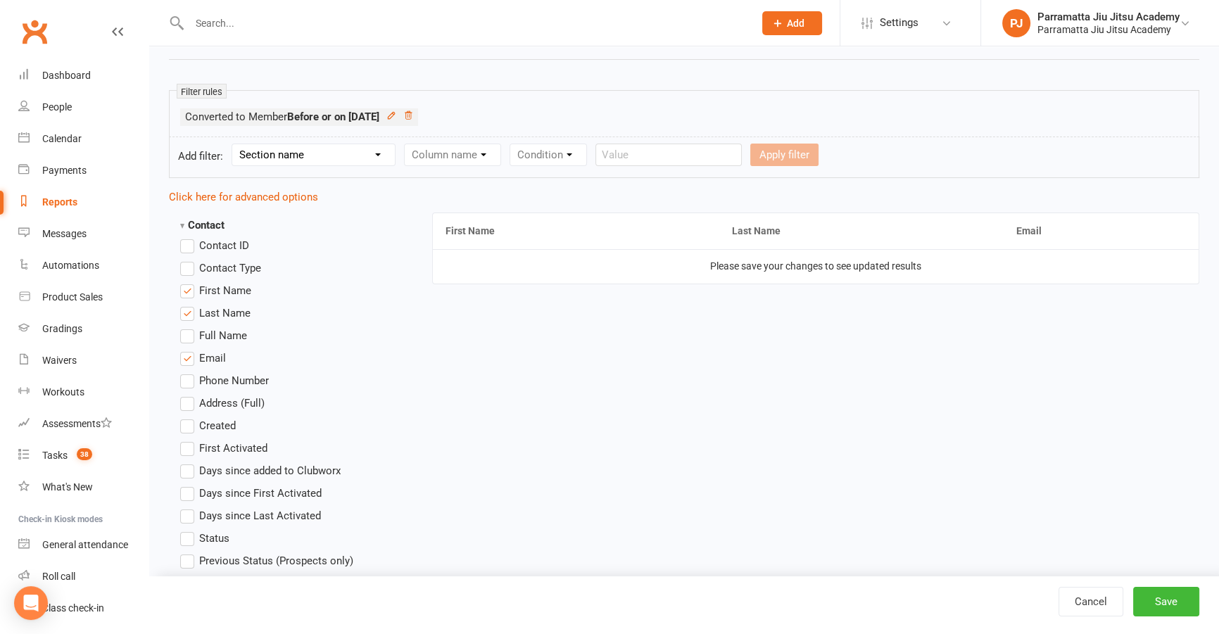
scroll to position [191, 0]
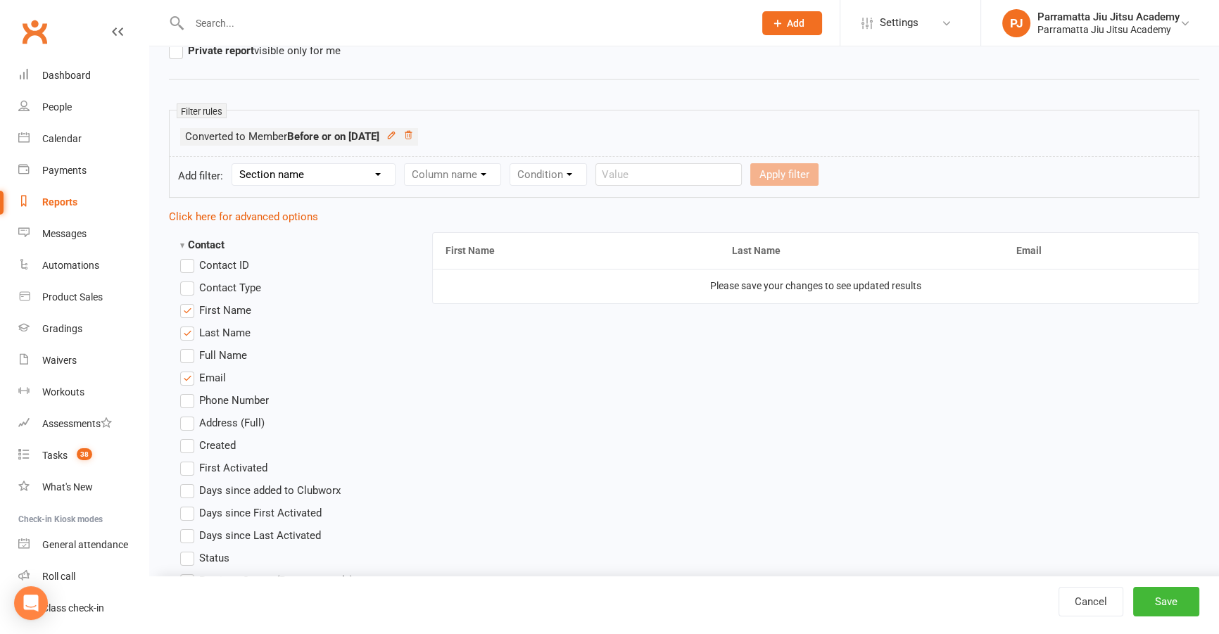
click at [315, 173] on select "Section name Contact Attendance Aggregate Payment Booking Waitlist Attendees Ca…" at bounding box center [313, 174] width 163 height 21
select select "10"
click at [234, 164] on select "Section name Contact Attendance Aggregate Payment Booking Waitlist Attendees Ca…" at bounding box center [313, 174] width 163 height 21
click at [505, 168] on select "Column name Membership ID Membership Name Membership Category Membership Start …" at bounding box center [542, 174] width 275 height 21
select select "29"
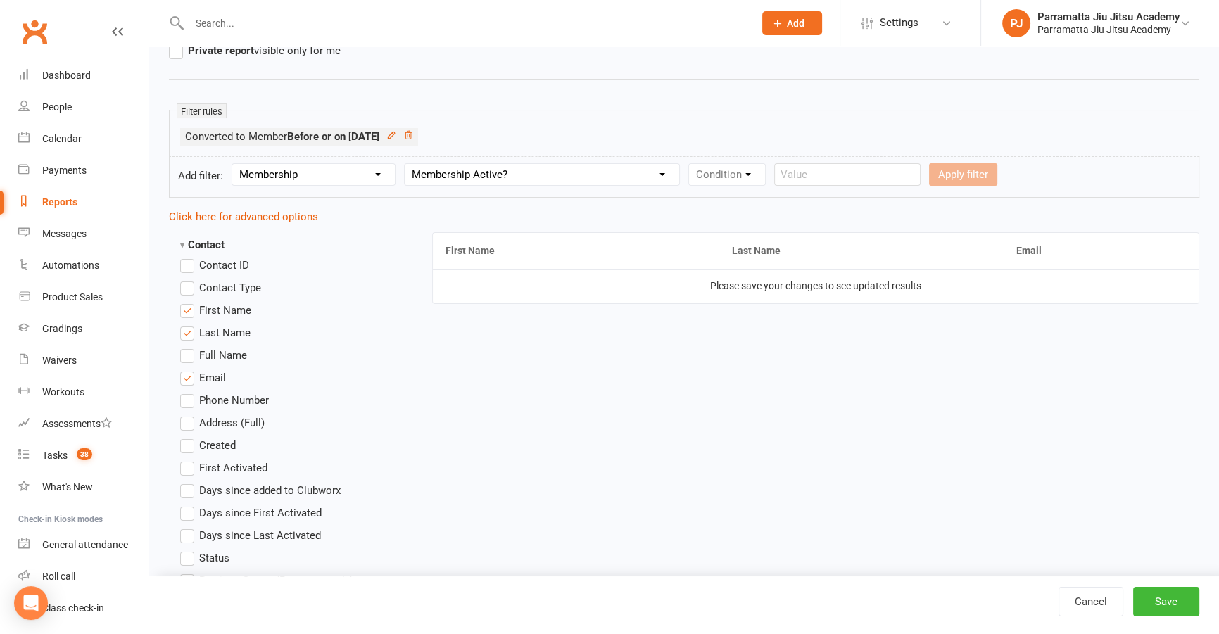
click at [407, 164] on select "Column name Membership ID Membership Name Membership Category Membership Start …" at bounding box center [542, 174] width 275 height 21
click at [750, 179] on select "Condition Is Is not Is blank Is not blank" at bounding box center [731, 174] width 85 height 21
select select "0"
click at [692, 164] on select "Condition Is Is not Is blank Is not blank" at bounding box center [731, 174] width 85 height 21
click at [823, 175] on select "Value Yes No" at bounding box center [816, 174] width 58 height 23
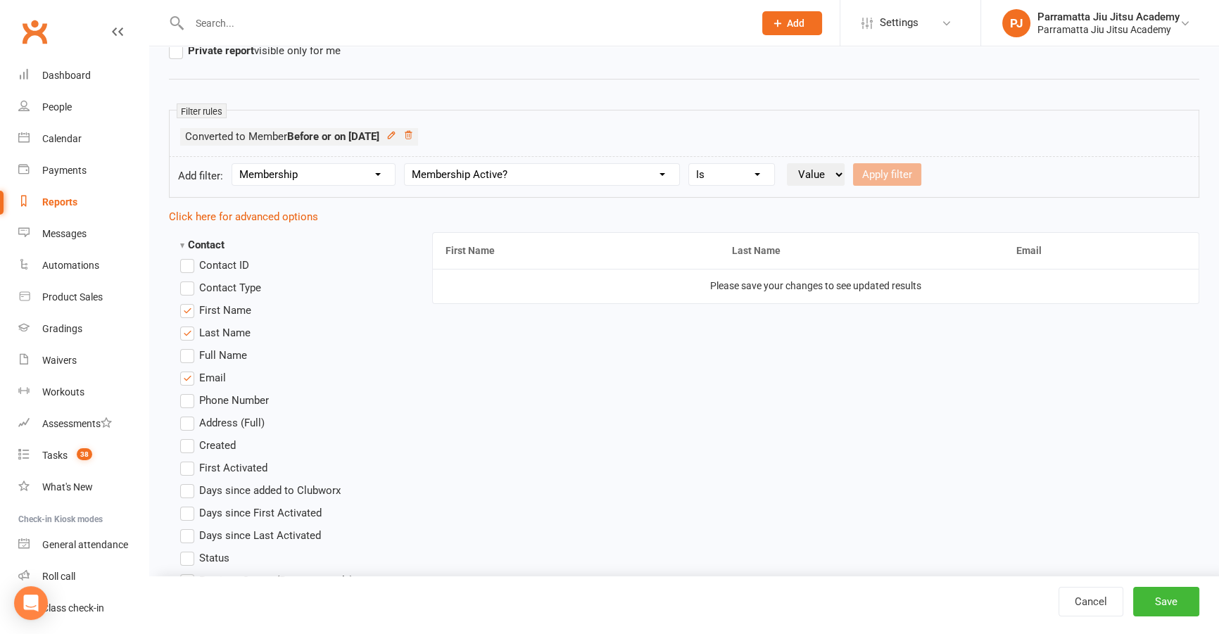
select select "true"
click at [789, 163] on select "Value Yes No" at bounding box center [816, 174] width 58 height 23
click at [883, 172] on button "Apply filter" at bounding box center [887, 174] width 68 height 23
select select
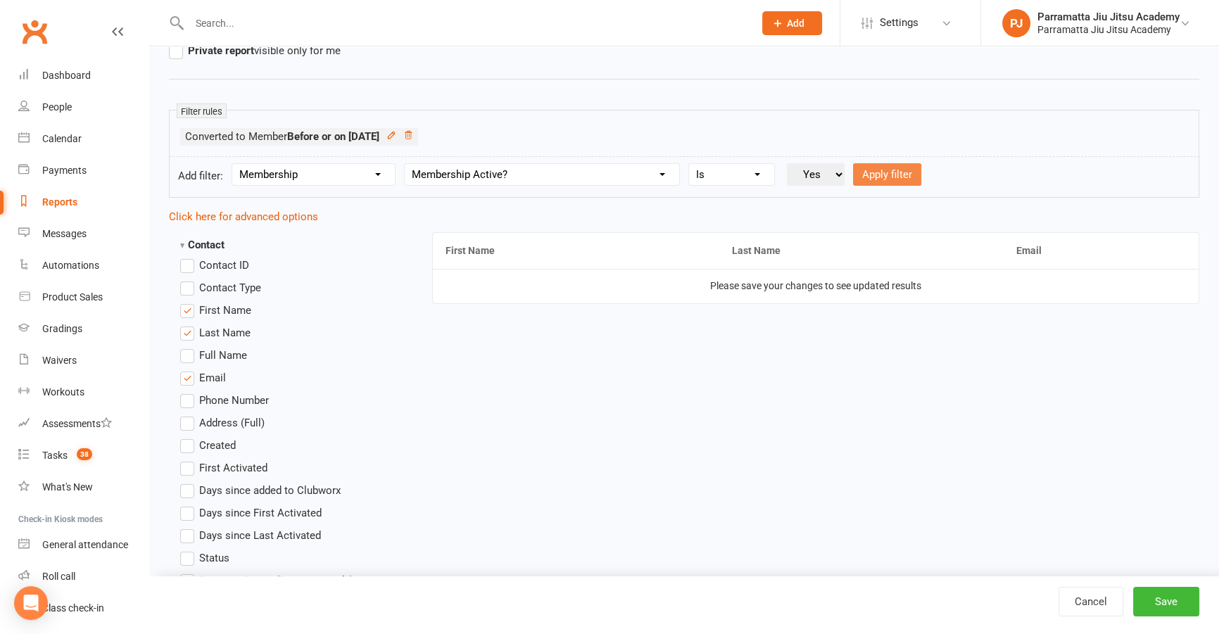
select select
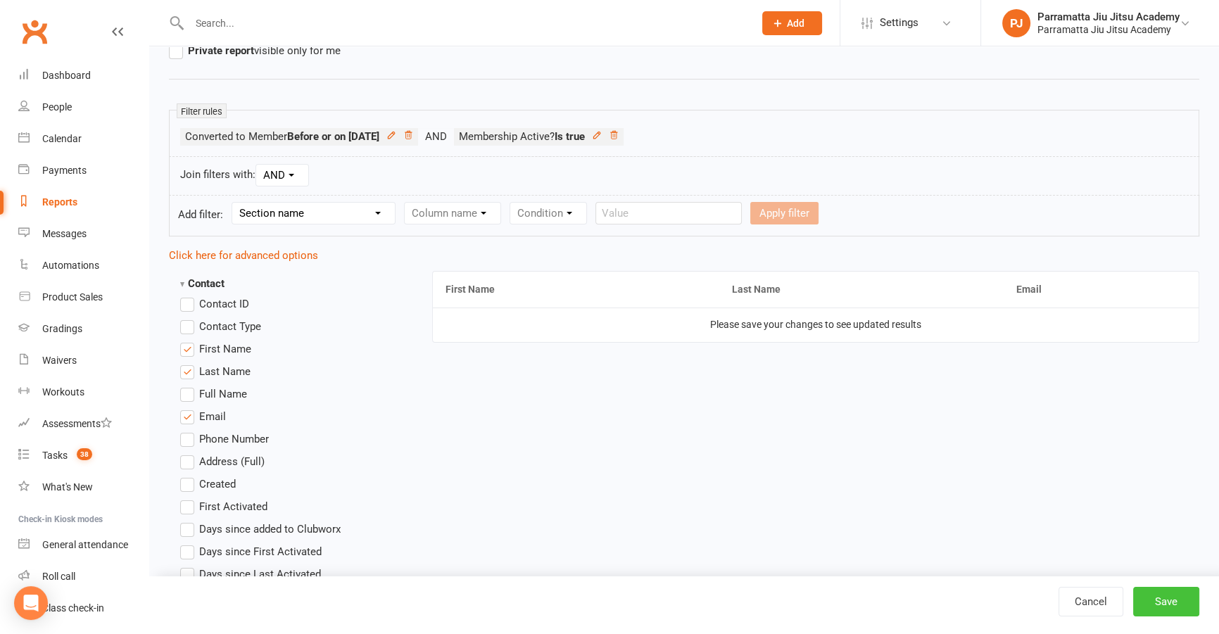
click at [1177, 595] on button "Save" at bounding box center [1166, 602] width 66 height 30
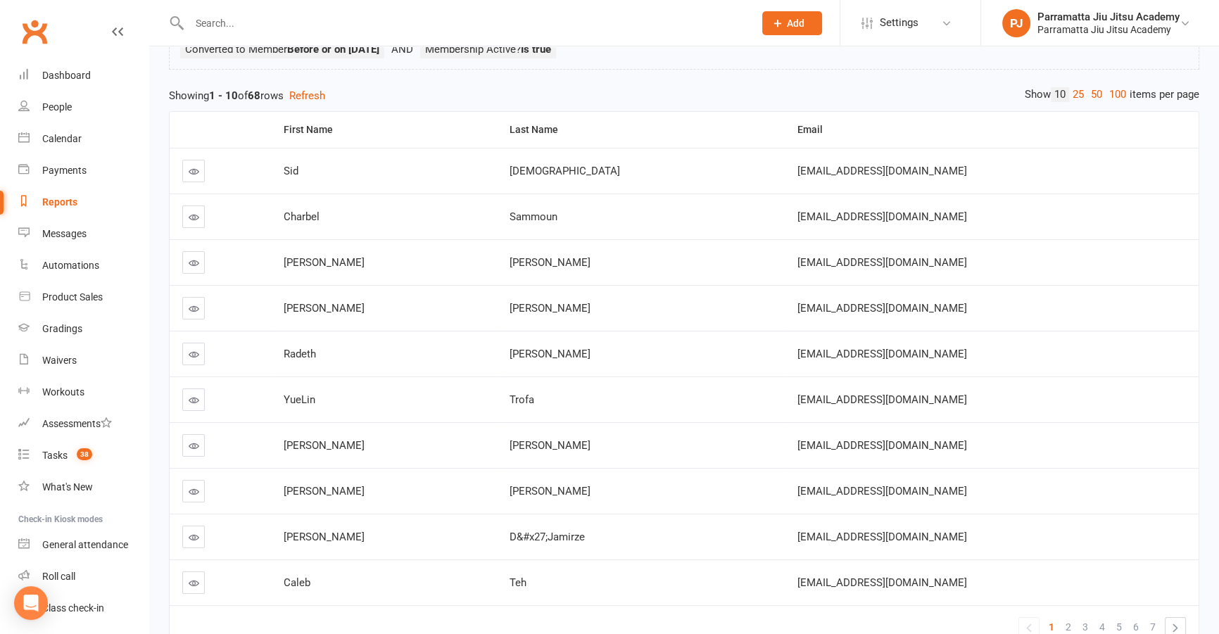
scroll to position [127, 0]
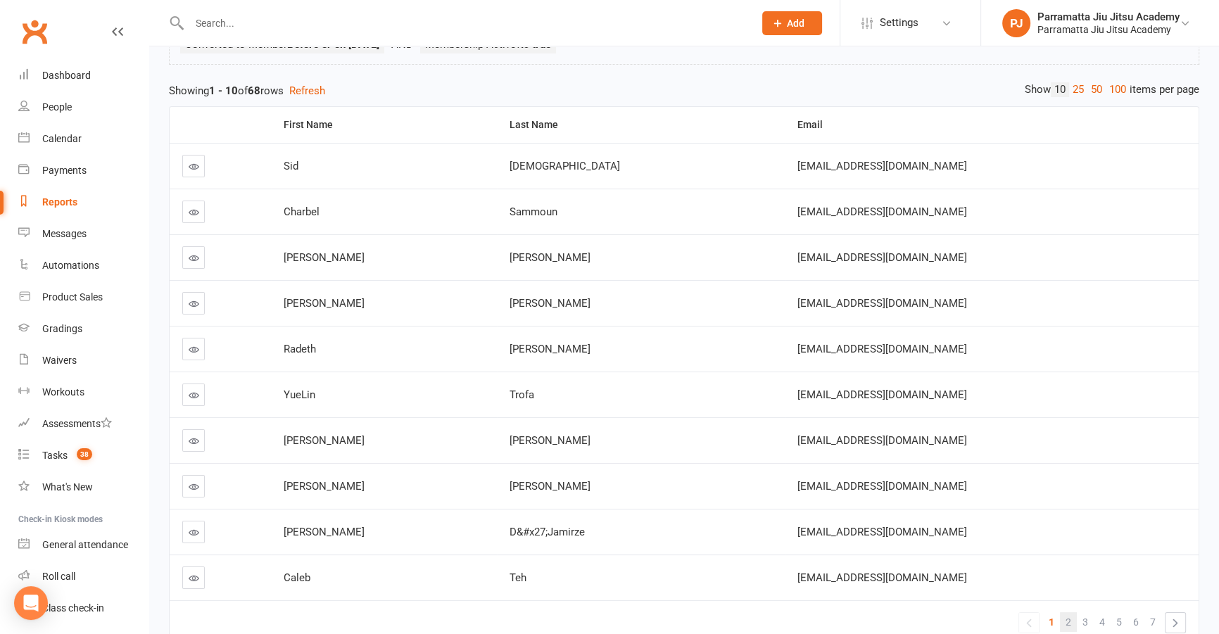
click at [1070, 619] on span "2" at bounding box center [1069, 622] width 6 height 20
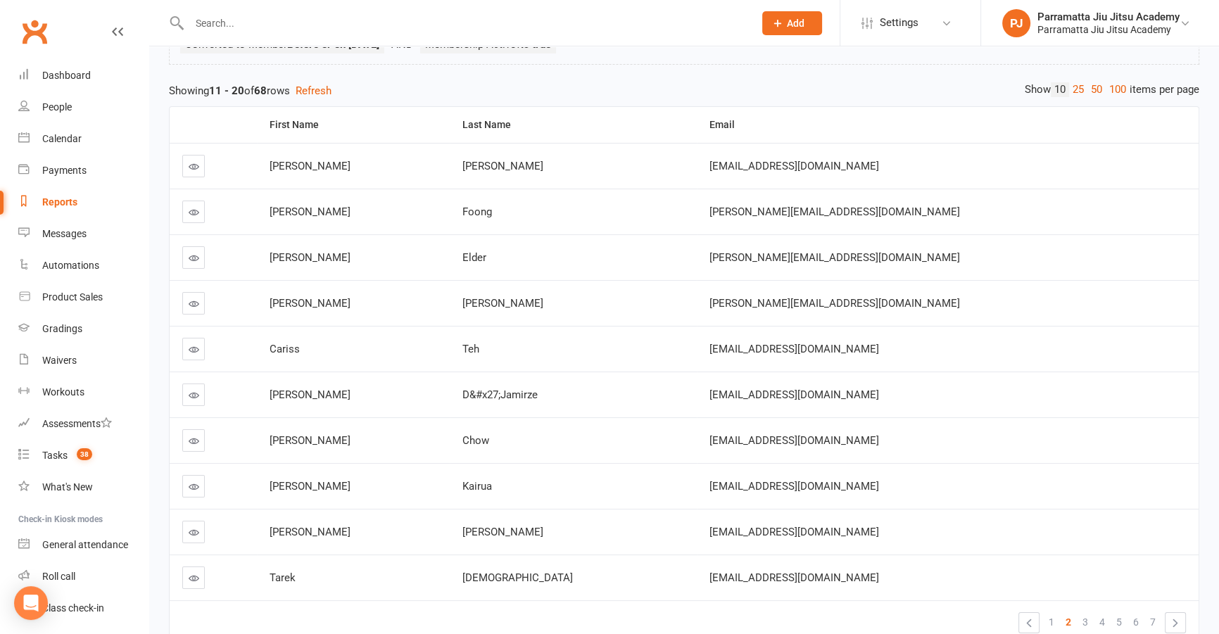
scroll to position [191, 0]
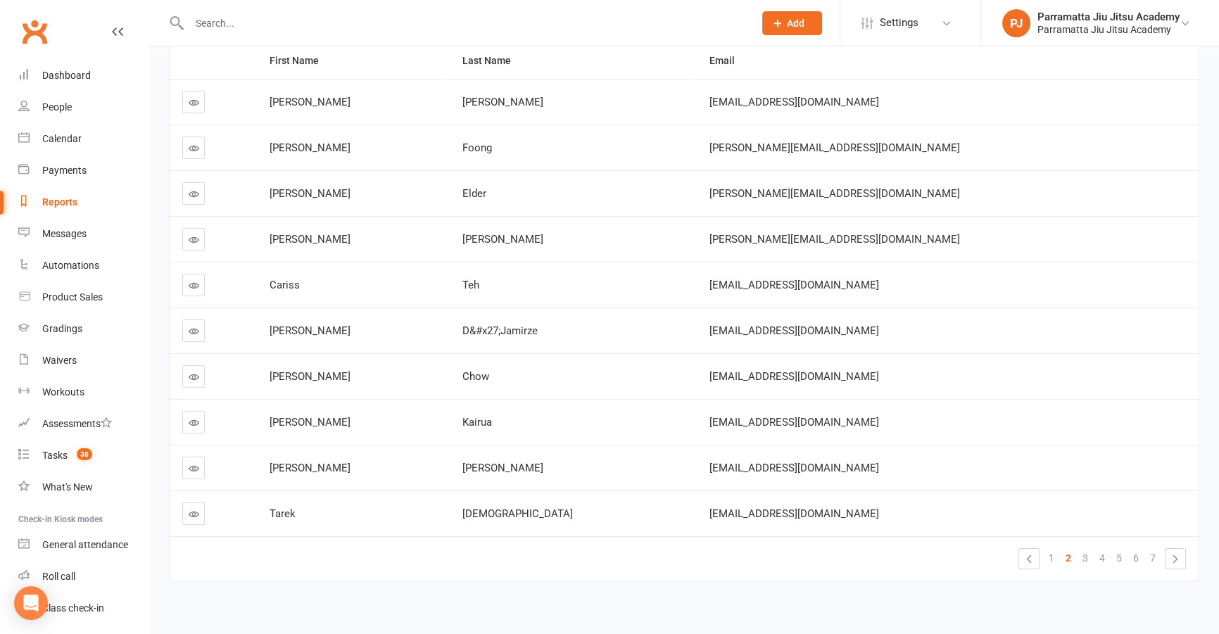
drag, startPoint x: 1072, startPoint y: 565, endPoint x: 1085, endPoint y: 584, distance: 23.2
click at [1086, 556] on span "3" at bounding box center [1086, 558] width 6 height 20
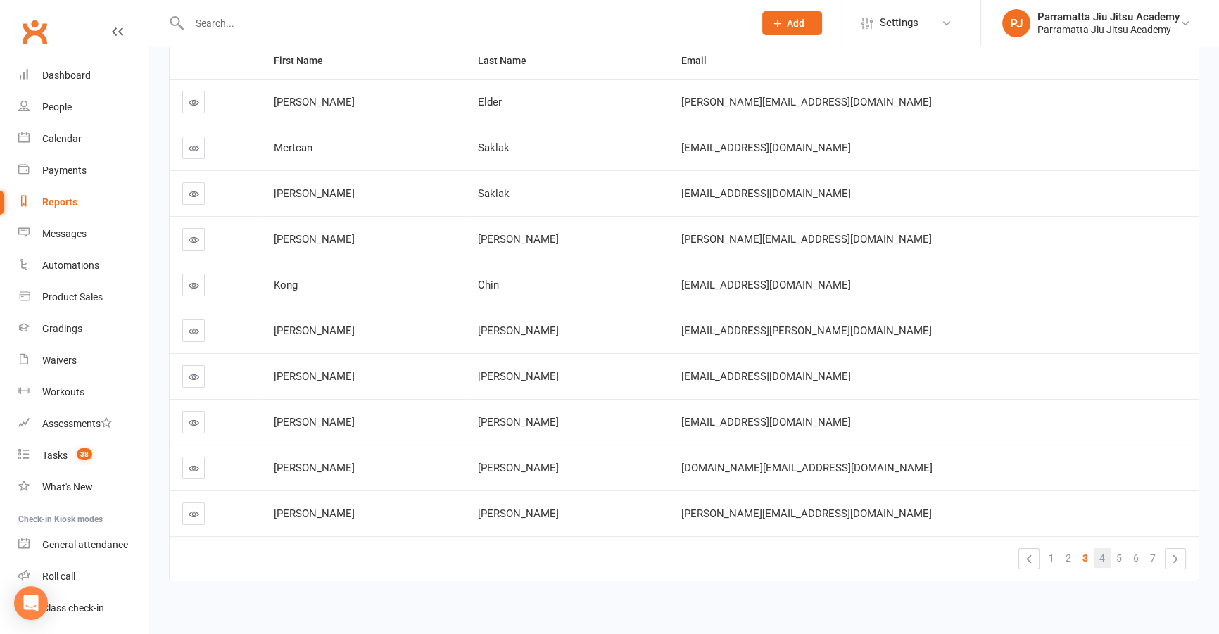
click at [1101, 553] on span "4" at bounding box center [1102, 558] width 6 height 20
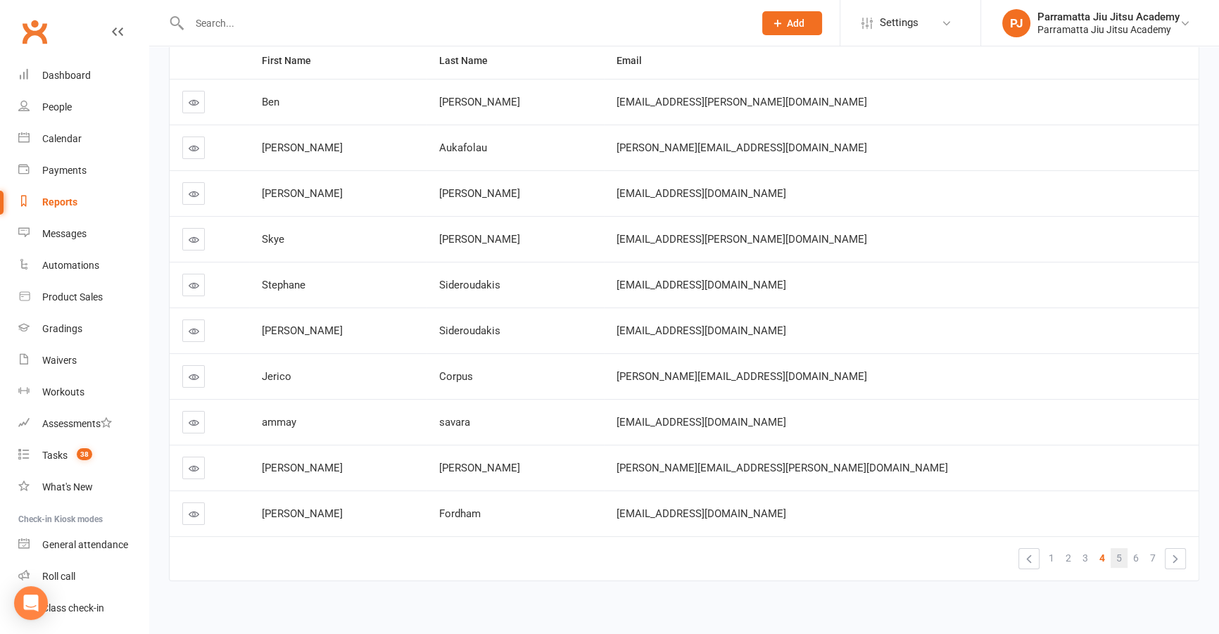
click at [1121, 557] on span "5" at bounding box center [1119, 558] width 6 height 20
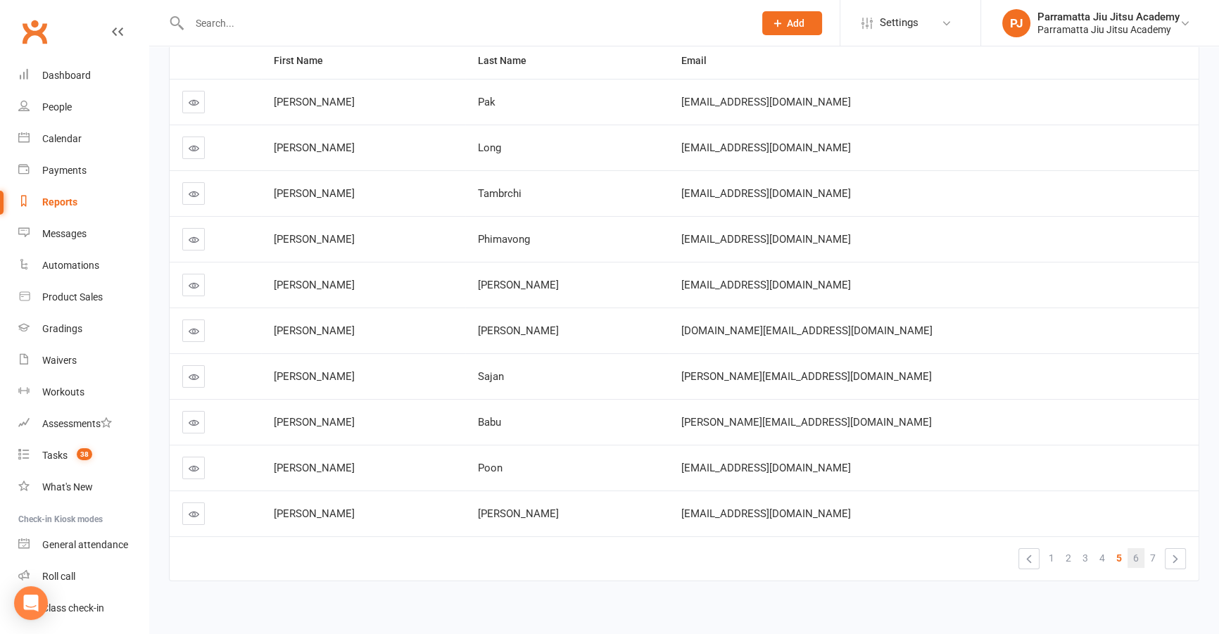
click at [1140, 557] on link "6" at bounding box center [1136, 558] width 17 height 20
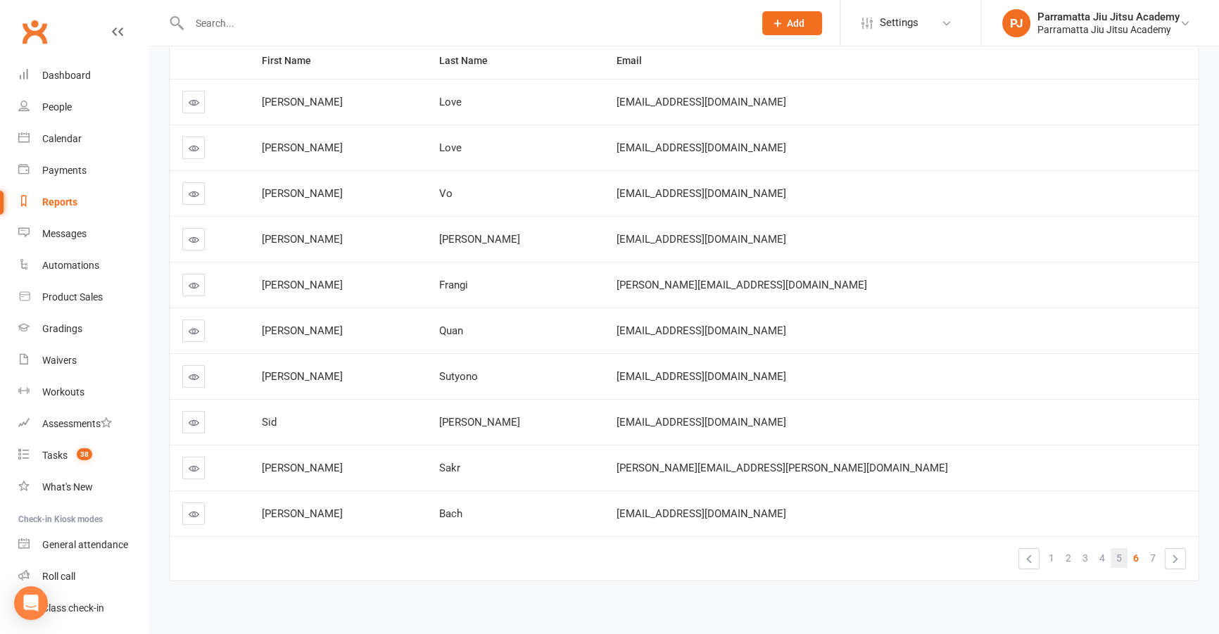
click at [1123, 558] on link "5" at bounding box center [1119, 558] width 17 height 20
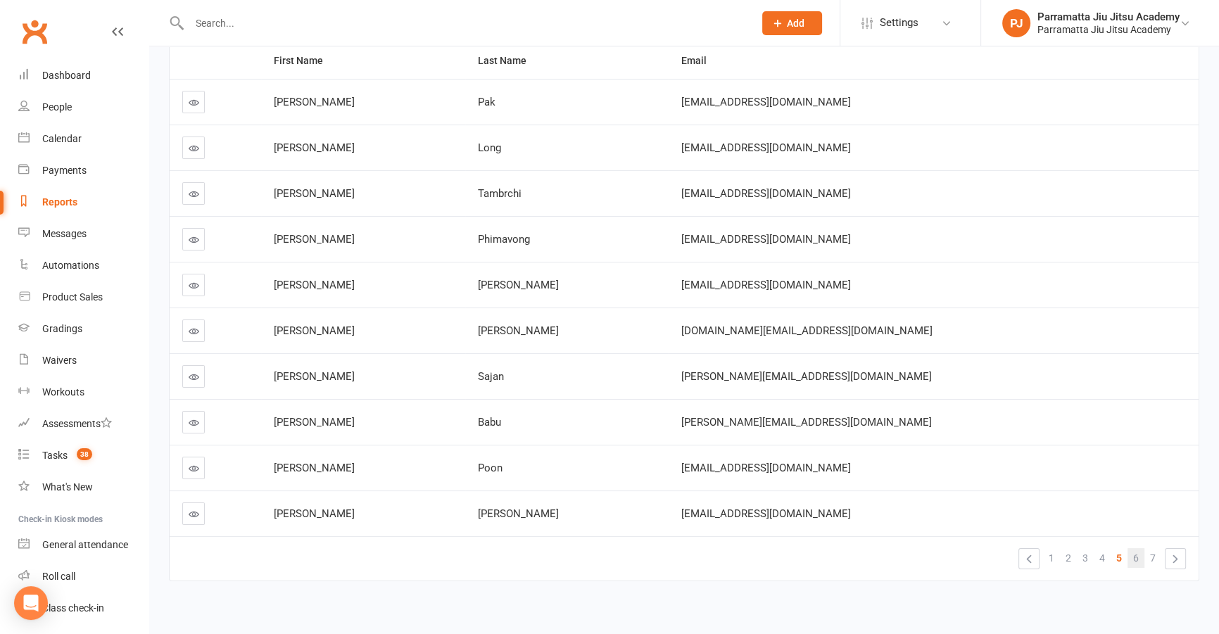
click at [1139, 559] on span "6" at bounding box center [1136, 558] width 6 height 20
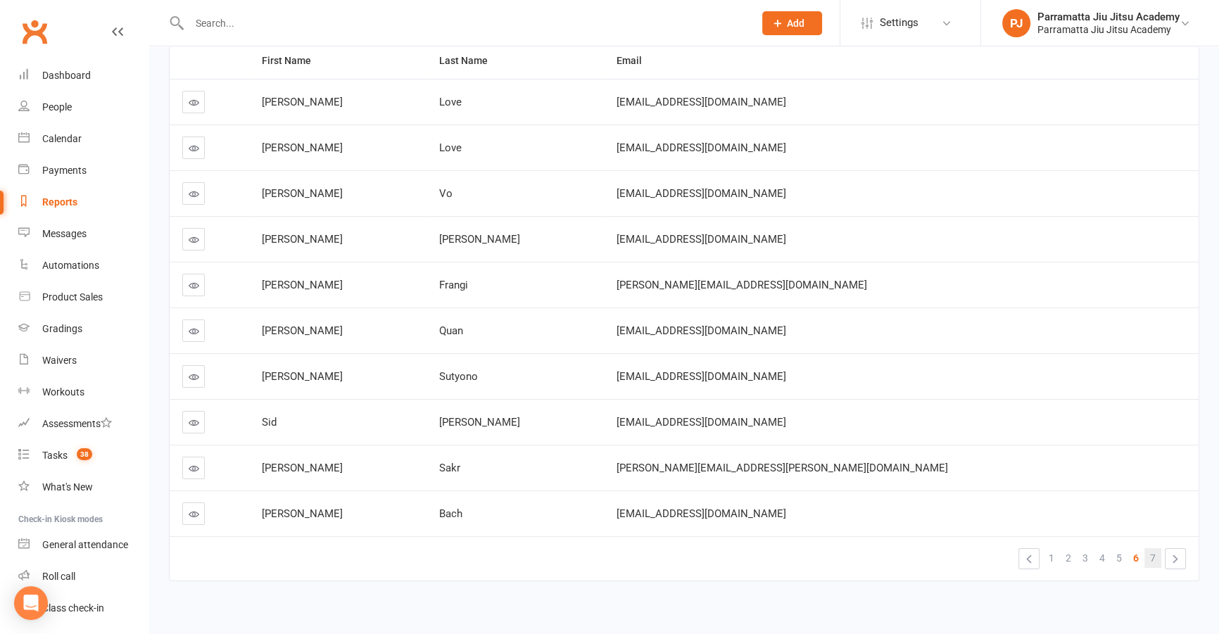
click at [1154, 559] on span "7" at bounding box center [1153, 558] width 6 height 20
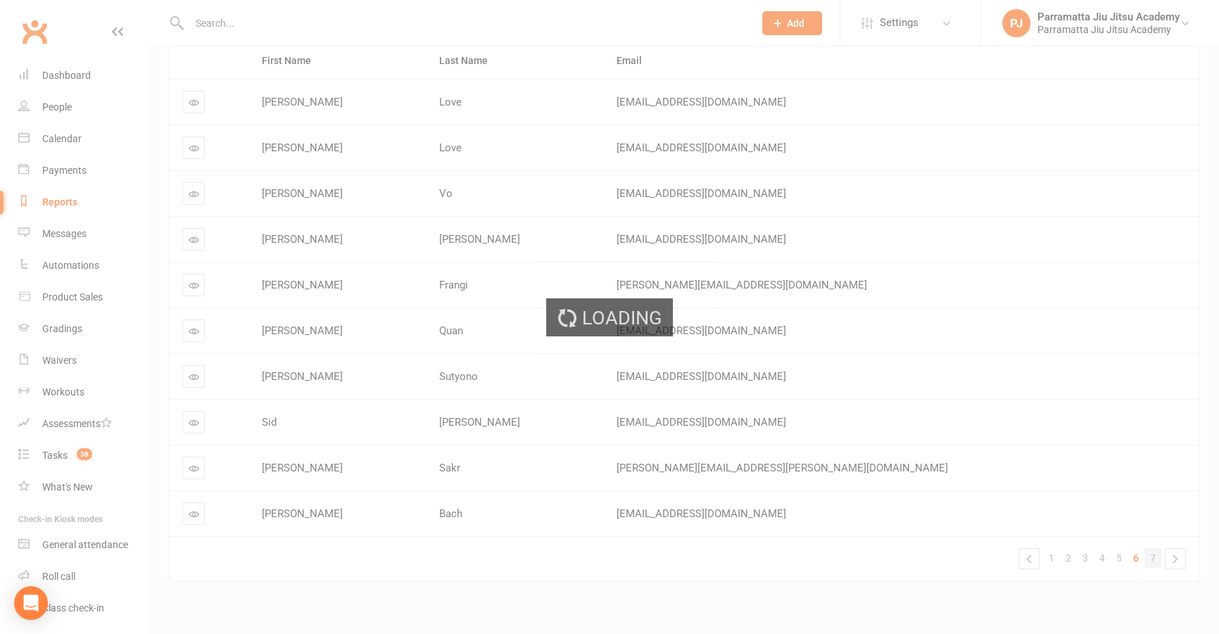
scroll to position [113, 0]
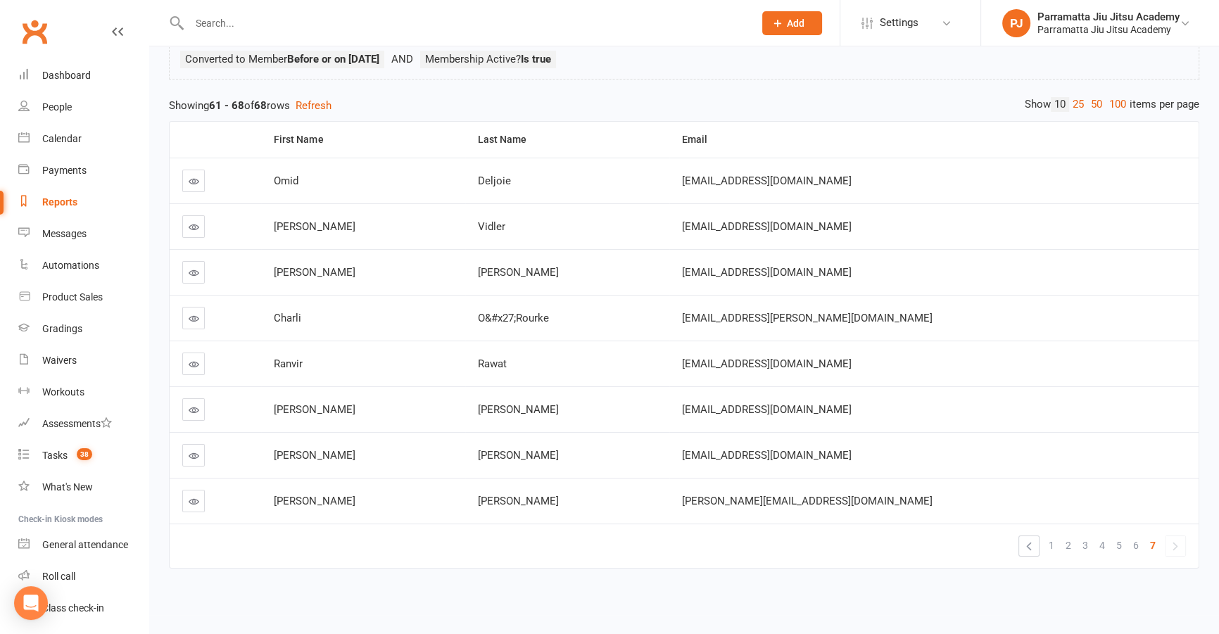
click at [193, 405] on icon at bounding box center [194, 410] width 11 height 11
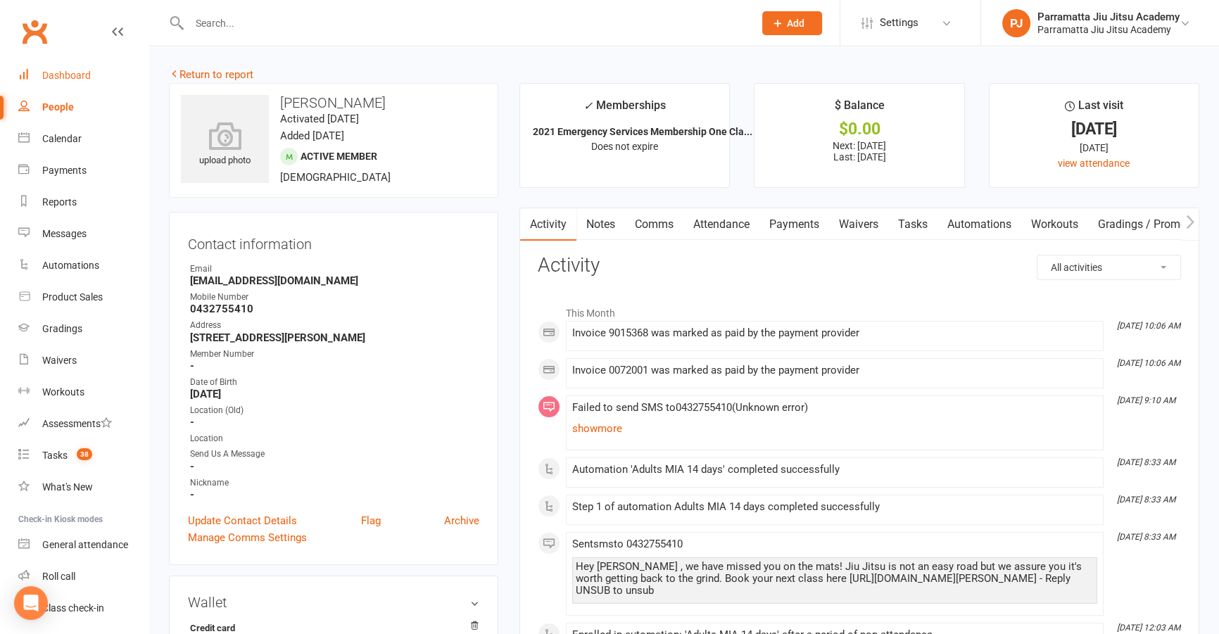
click at [82, 75] on div "Dashboard" at bounding box center [66, 75] width 49 height 11
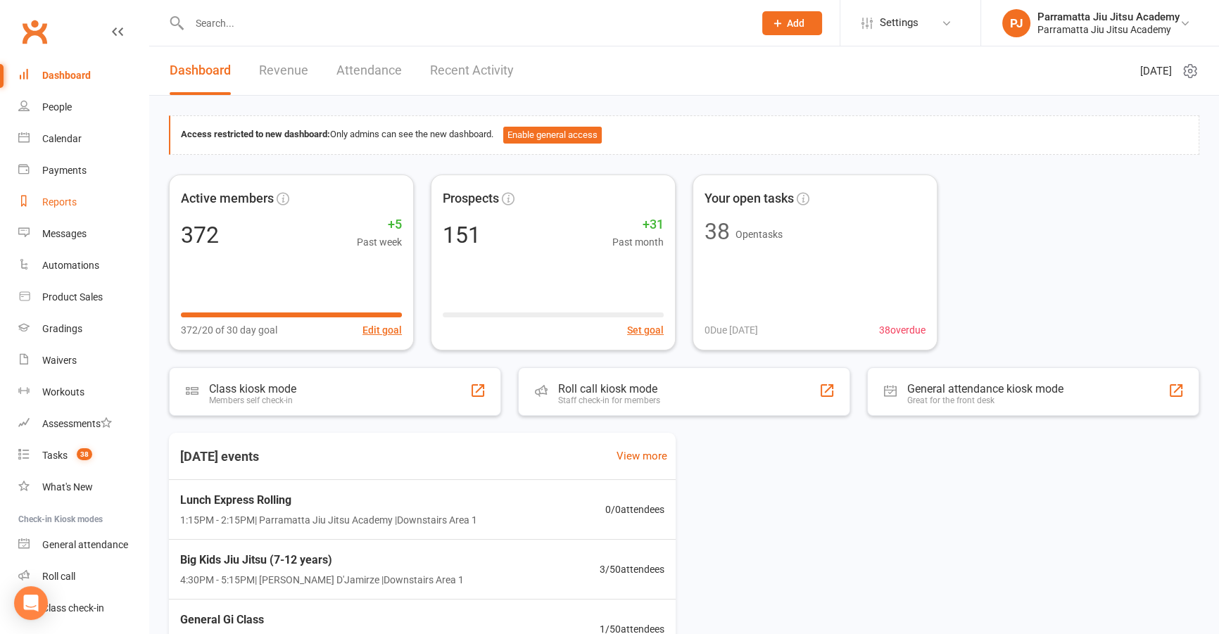
click at [72, 198] on div "Reports" at bounding box center [59, 201] width 34 height 11
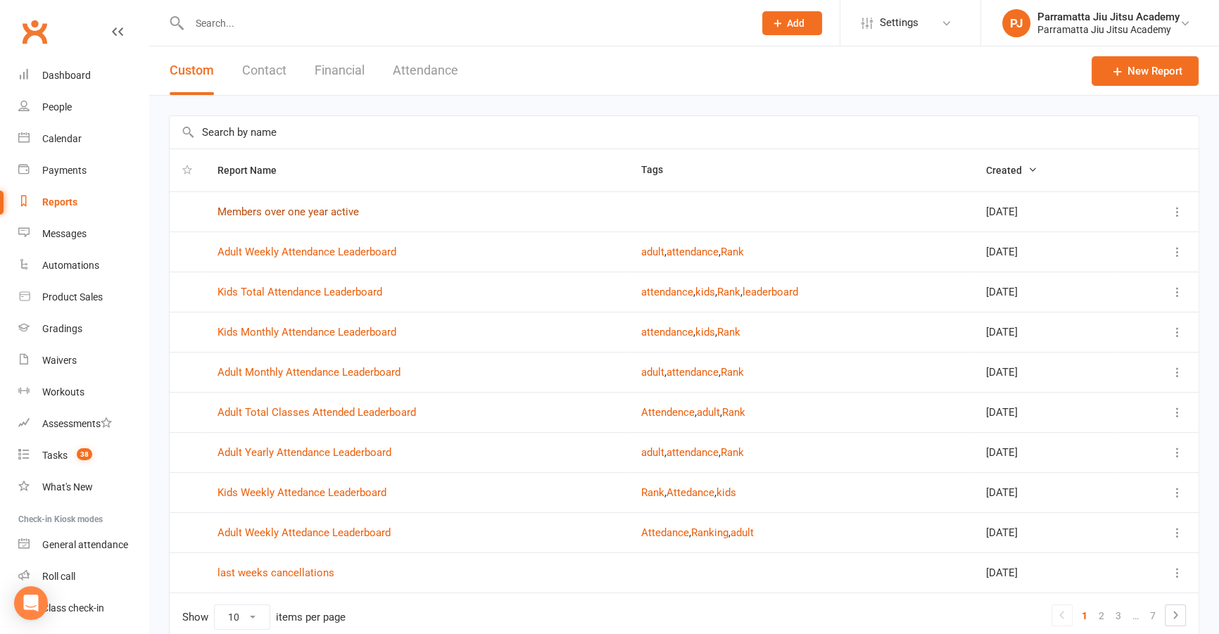
click at [327, 206] on link "Members over one year active" at bounding box center [287, 212] width 141 height 13
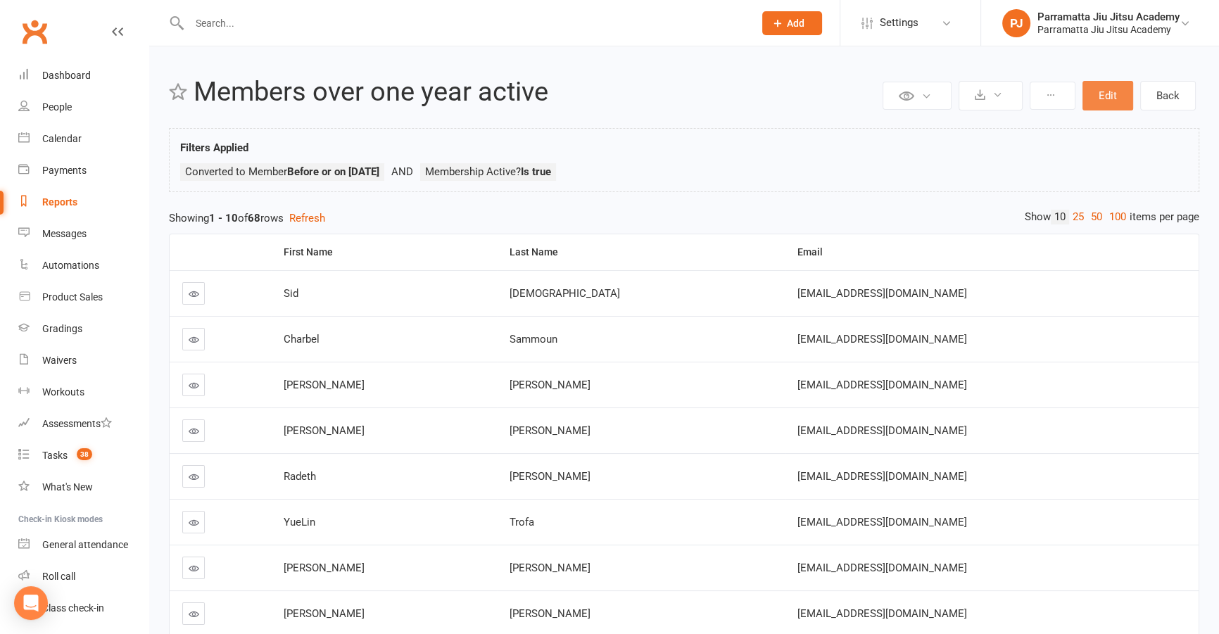
click at [1118, 88] on button "Edit" at bounding box center [1108, 96] width 51 height 30
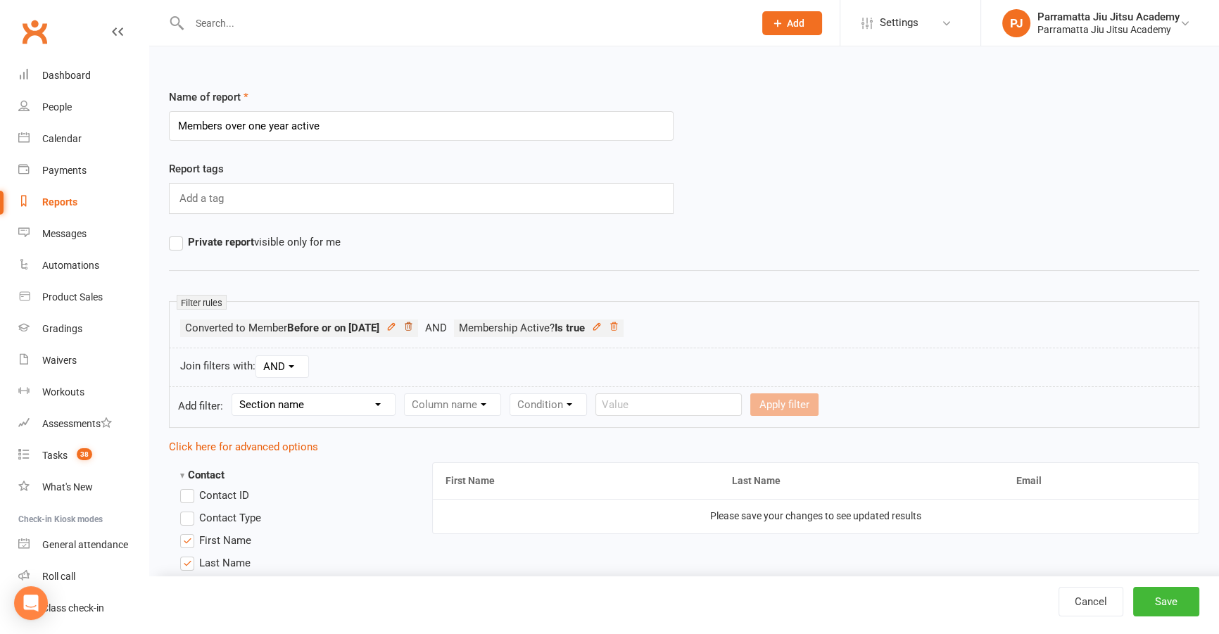
click at [412, 323] on icon at bounding box center [408, 326] width 7 height 8
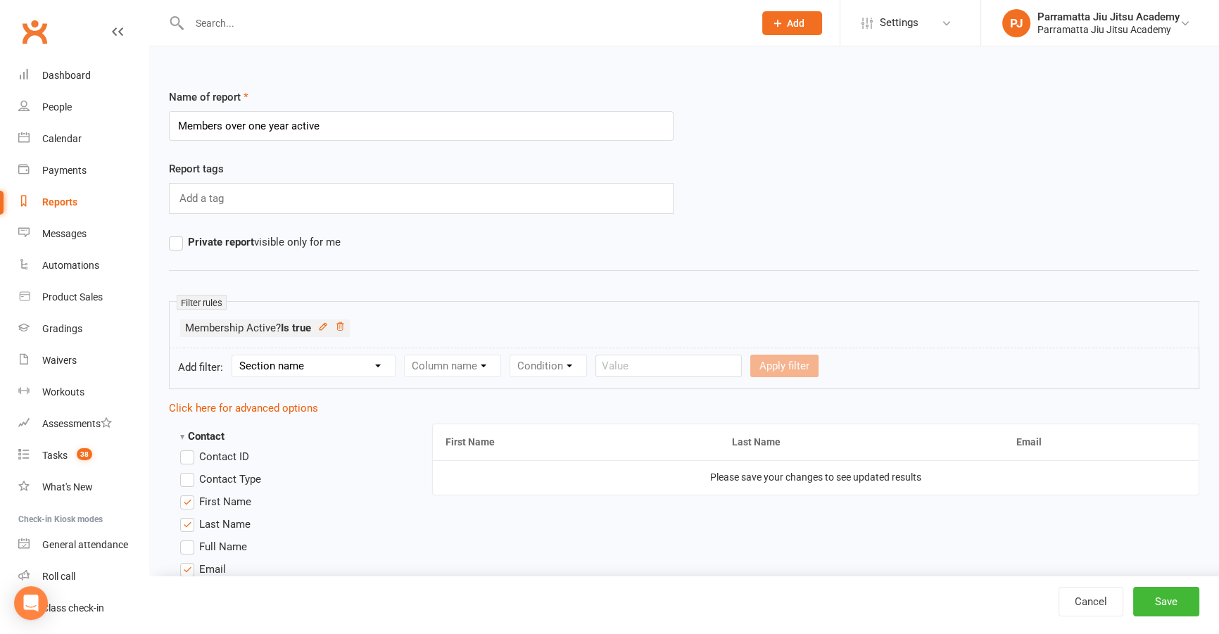
click at [267, 364] on select "Section name Contact Attendance Aggregate Payment Booking Waitlist Attendees Ca…" at bounding box center [313, 365] width 163 height 21
select select "0"
click at [234, 355] on select "Section name Contact Attendance Aggregate Payment Booking Waitlist Attendees Ca…" at bounding box center [313, 365] width 163 height 21
click at [475, 362] on select "Column name Contact Type First Name Last Name Full Name Email Phone Number Addr…" at bounding box center [572, 365] width 334 height 21
select select "25"
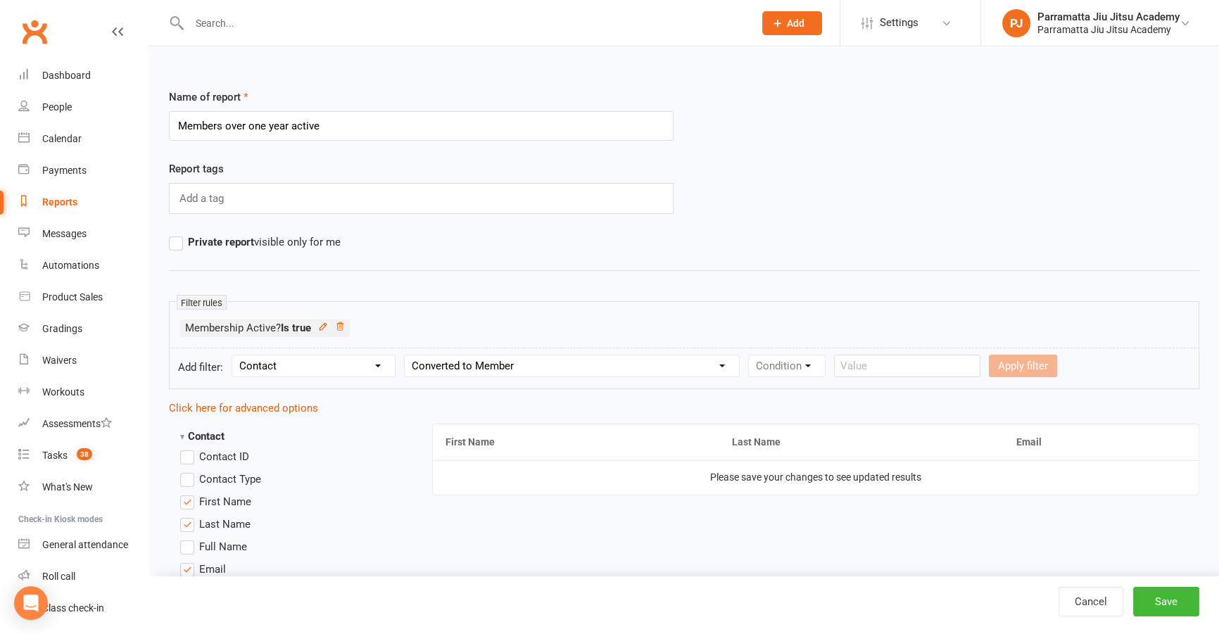
click at [407, 355] on select "Column name Contact Type First Name Last Name Full Name Email Phone Number Addr…" at bounding box center [572, 365] width 334 height 21
click at [788, 365] on select "Condition Is Is not Before After Before or on After or on Is blank Is not blank" at bounding box center [793, 365] width 89 height 21
select select "5"
click at [751, 355] on select "Condition Is Is not Before After Before or on After or on Is blank Is not blank" at bounding box center [793, 365] width 89 height 21
click at [865, 367] on label "Relative" at bounding box center [878, 366] width 56 height 17
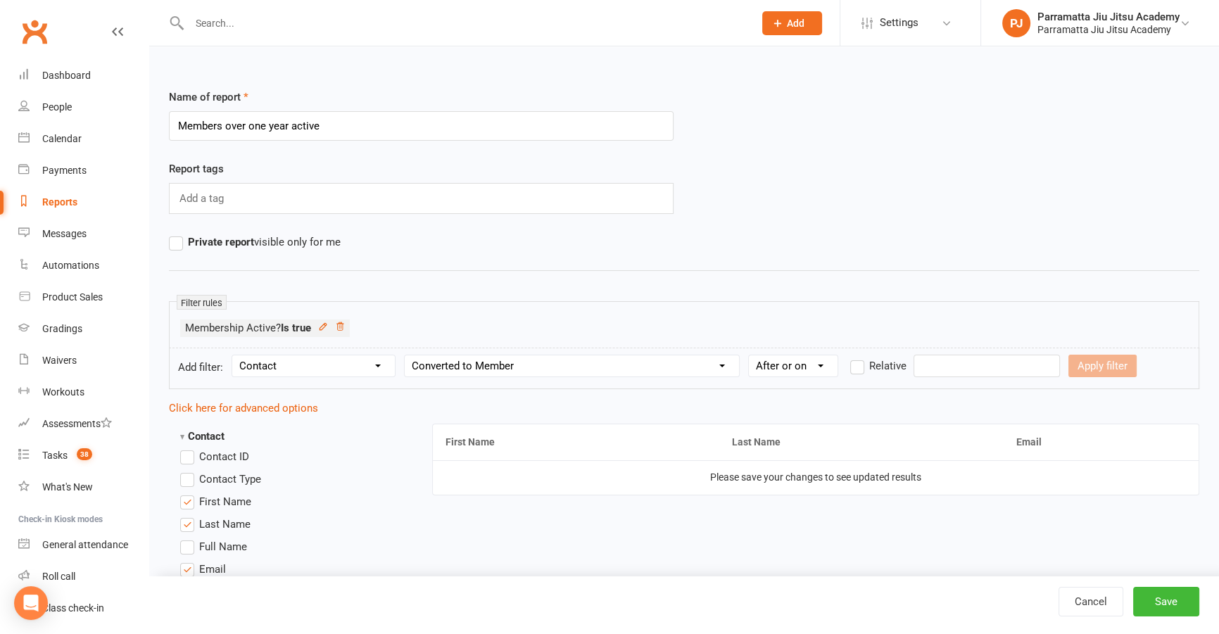
click at [859, 358] on input "Relative" at bounding box center [854, 358] width 9 height 0
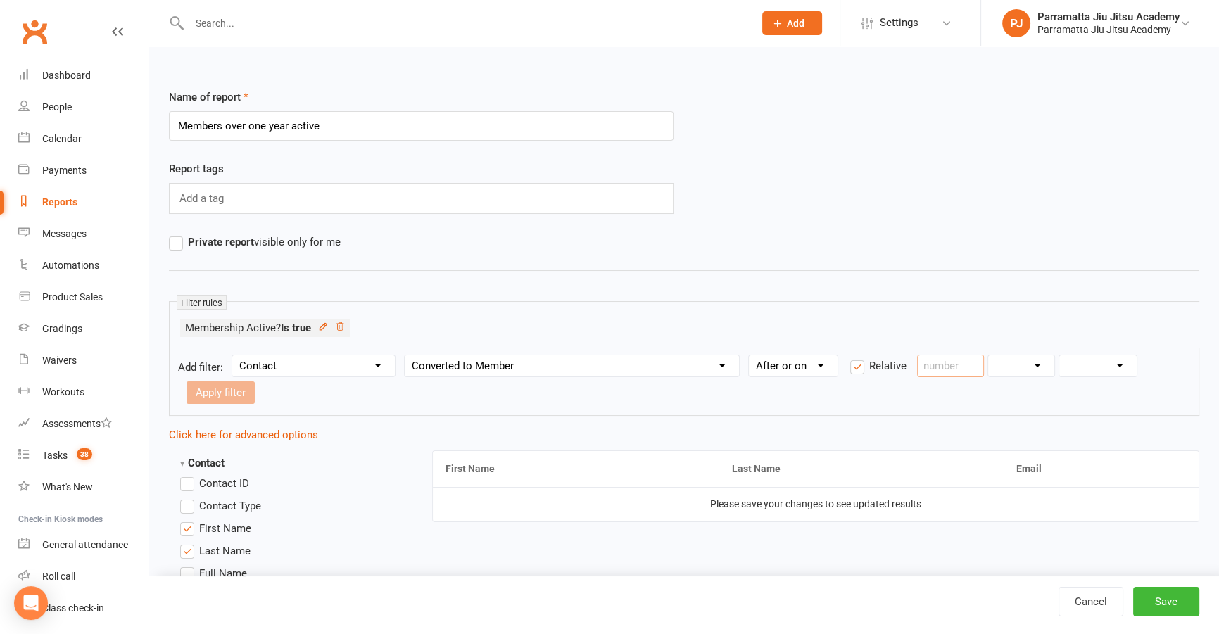
click at [962, 370] on input "number" at bounding box center [950, 366] width 67 height 23
type input "2"
click at [1041, 359] on select "Days Weeks Months Years" at bounding box center [1021, 365] width 66 height 21
select select "3"
click at [990, 355] on select "Days Weeks Months Years" at bounding box center [1021, 365] width 66 height 21
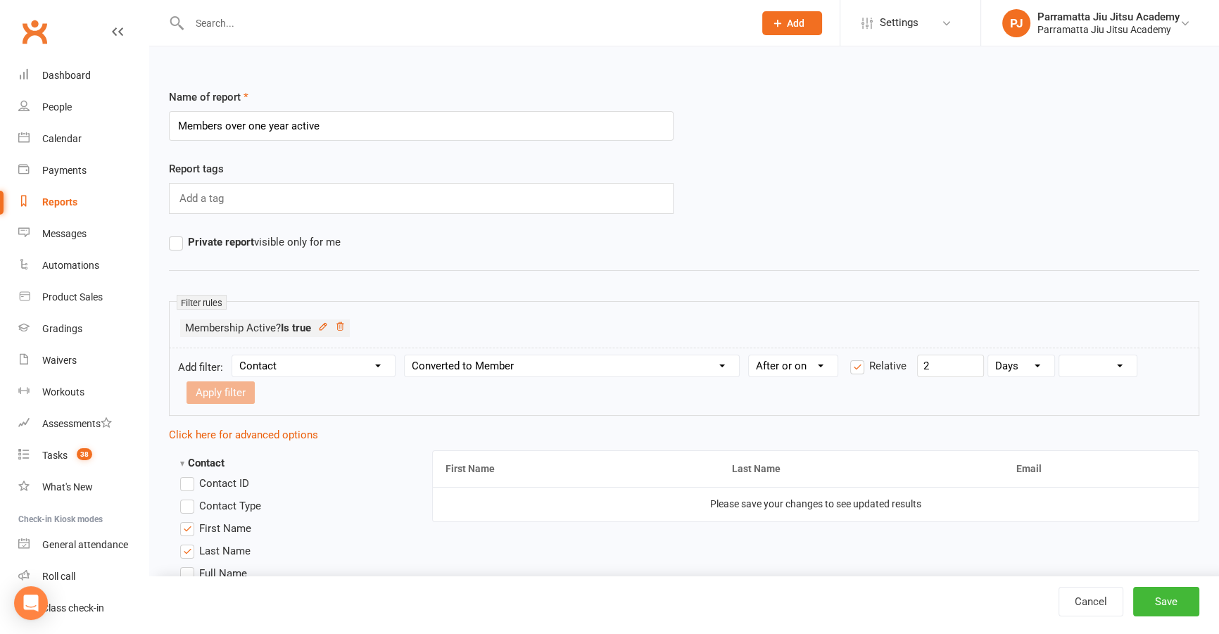
click at [1118, 360] on select "From now Ago" at bounding box center [1097, 365] width 77 height 21
select select "1"
click at [1061, 355] on select "From now Ago" at bounding box center [1097, 365] width 77 height 21
click at [225, 382] on button "Apply filter" at bounding box center [221, 393] width 68 height 23
select select
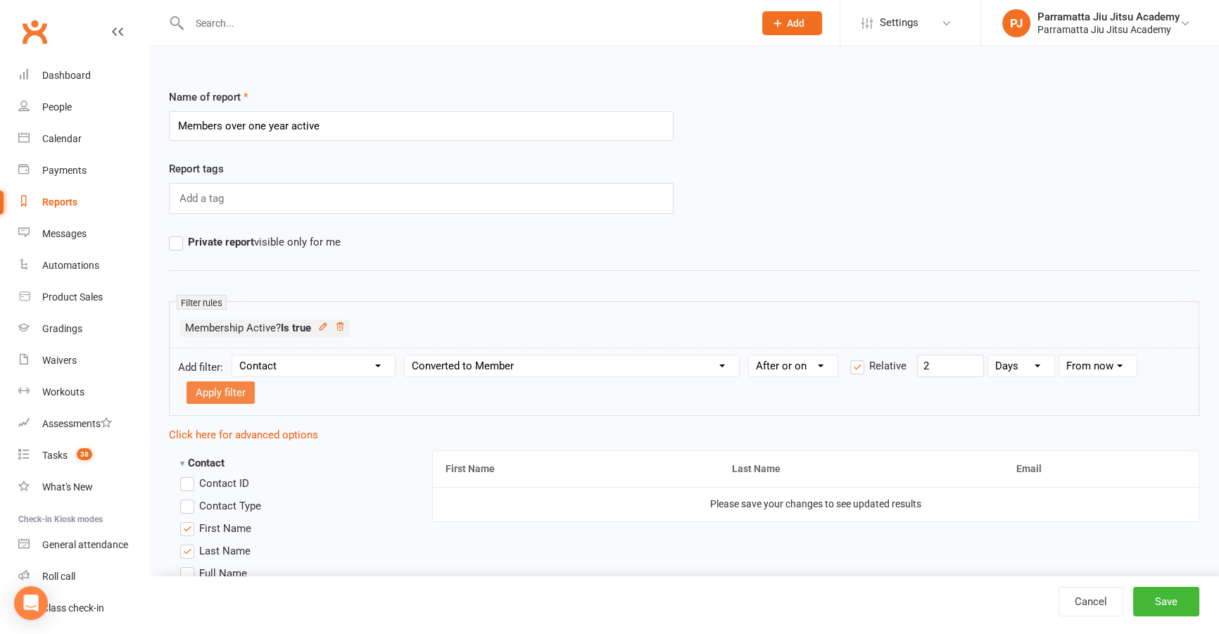
select select
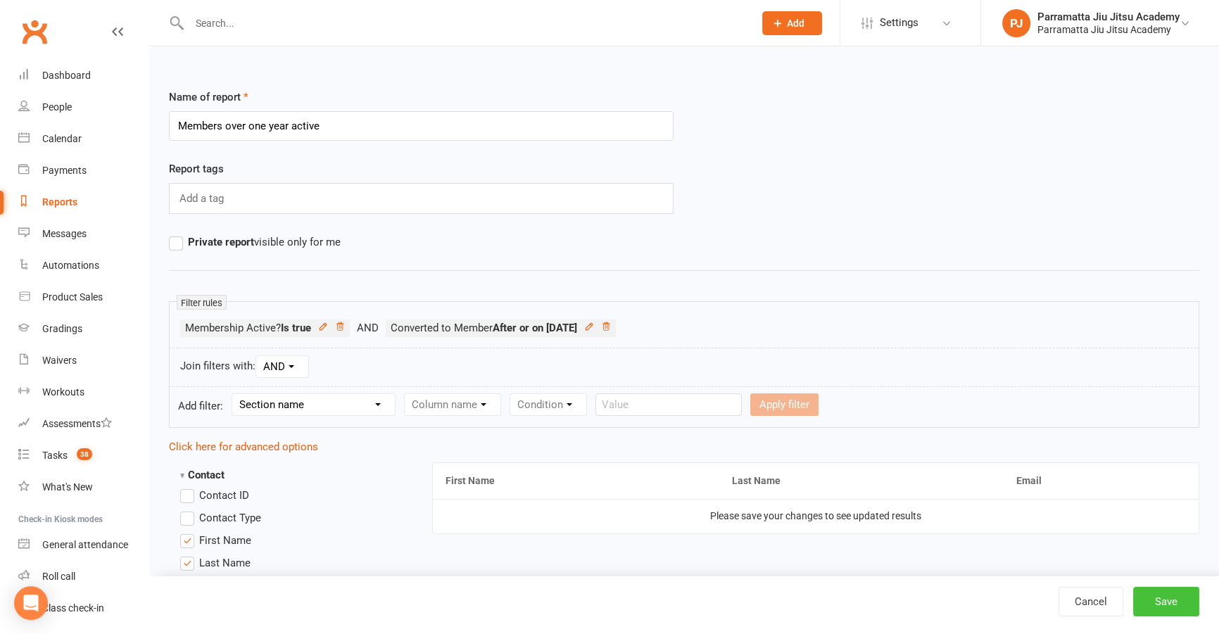
click at [1172, 598] on button "Save" at bounding box center [1166, 602] width 66 height 30
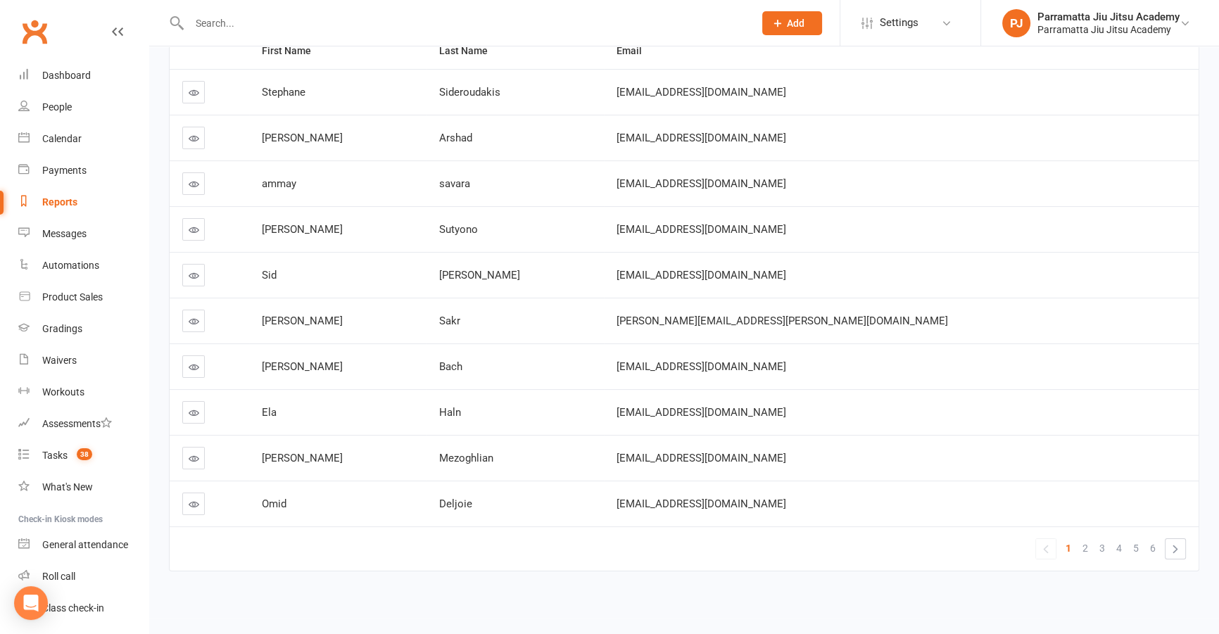
scroll to position [204, 0]
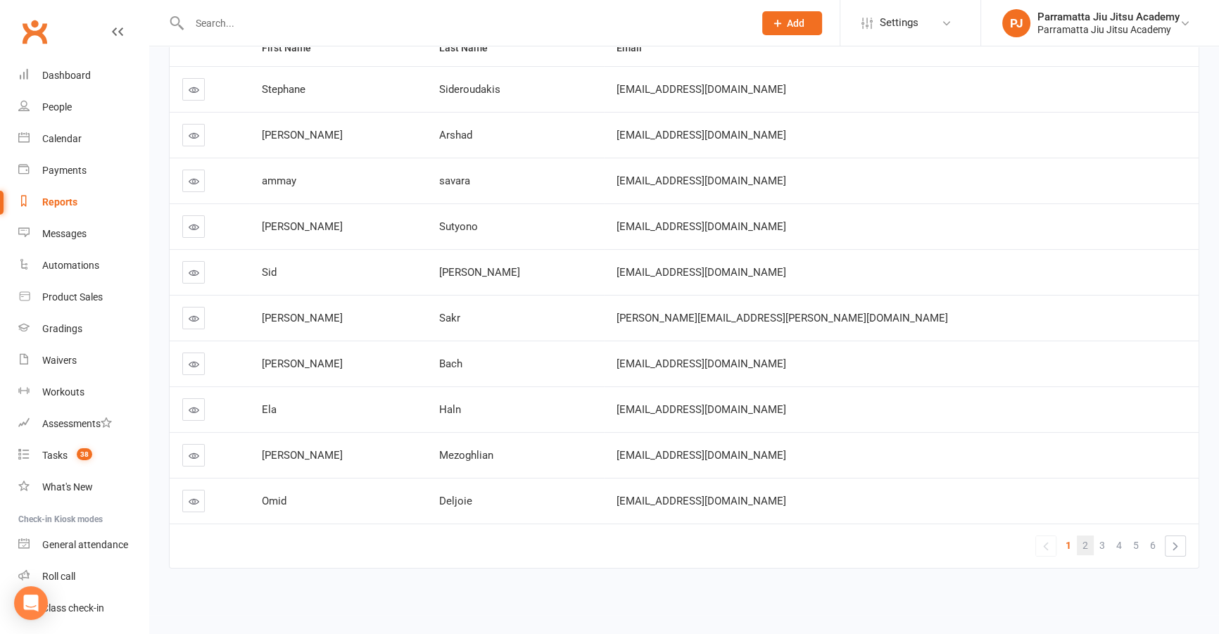
click at [1085, 543] on span "2" at bounding box center [1086, 546] width 6 height 20
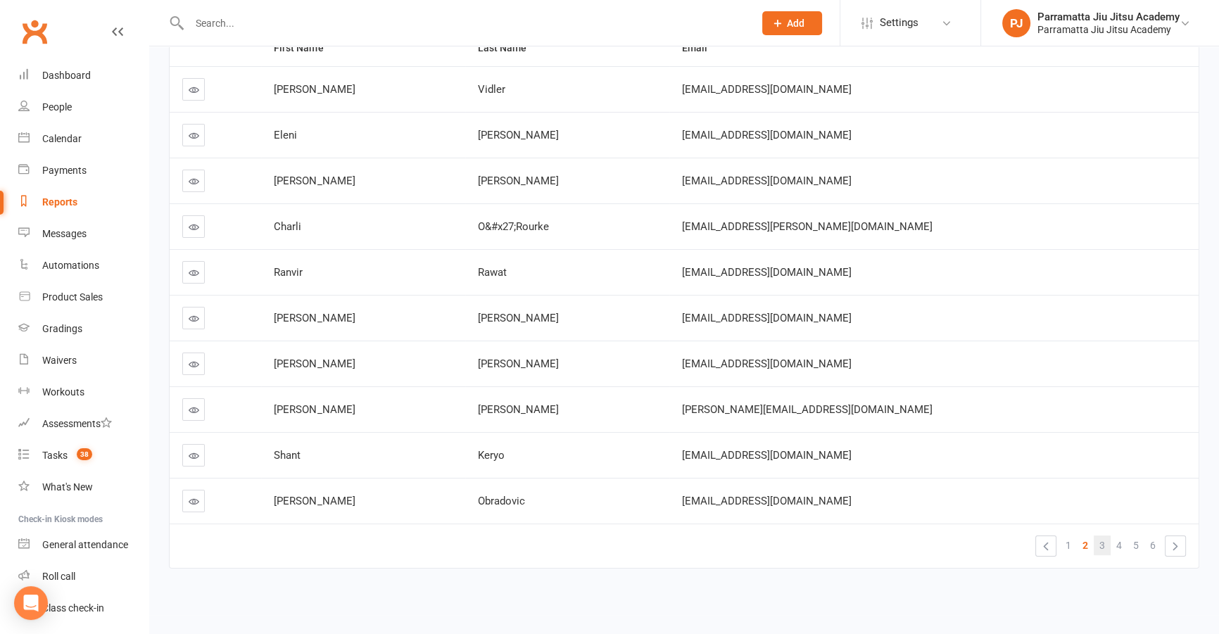
click at [1102, 545] on span "3" at bounding box center [1102, 546] width 6 height 20
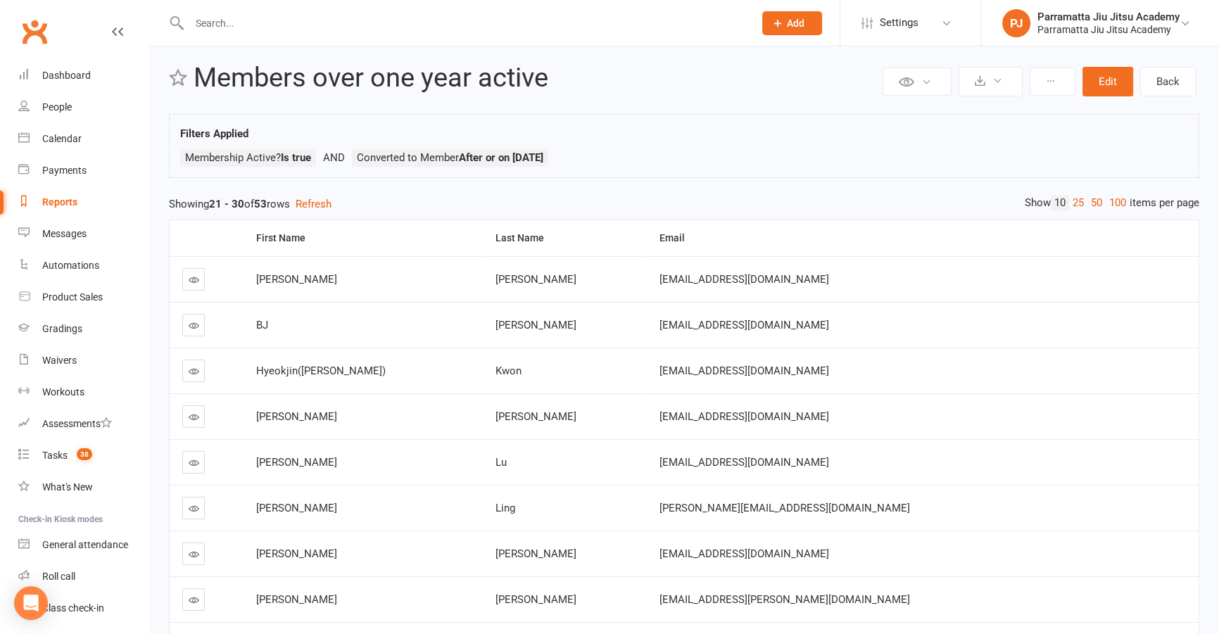
scroll to position [13, 0]
click at [1166, 85] on link "Back" at bounding box center [1168, 83] width 56 height 30
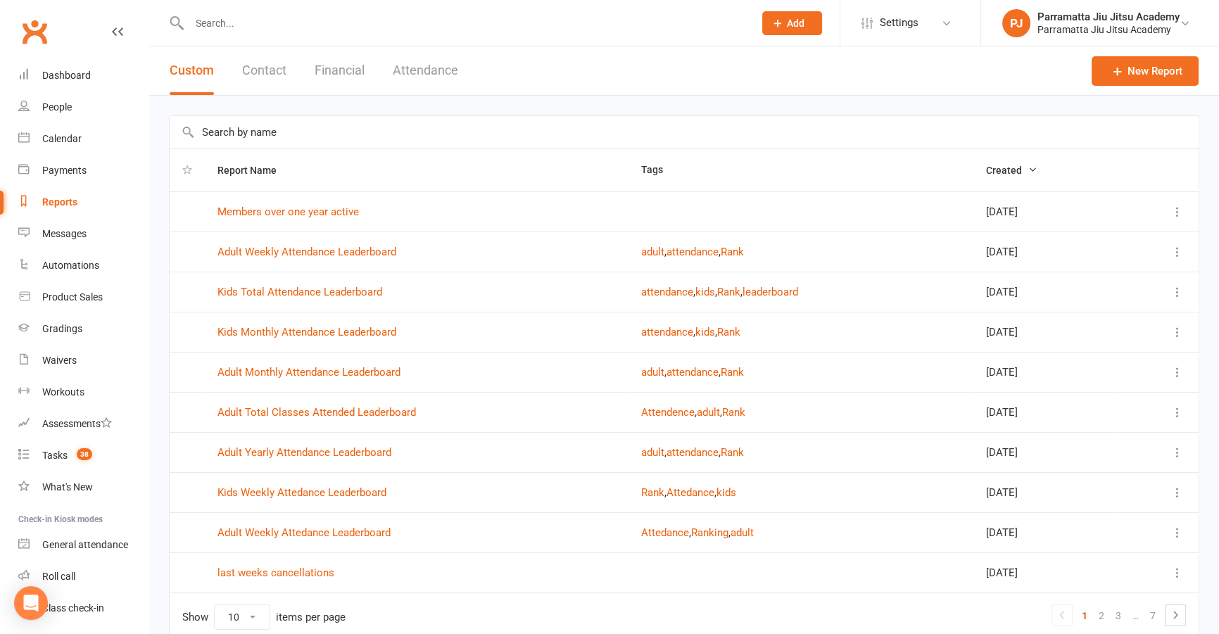
click at [1175, 208] on icon at bounding box center [1178, 212] width 14 height 14
click at [1080, 296] on link "Remove" at bounding box center [1106, 296] width 139 height 28
